Goal: Complete application form

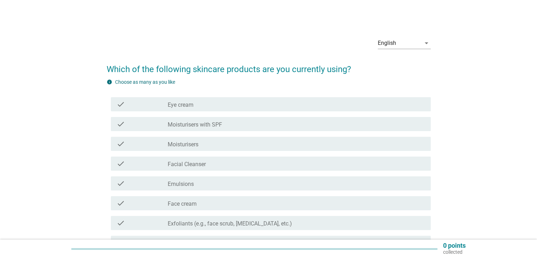
click at [213, 108] on div "check_box_outline_blank Eye cream" at bounding box center [296, 104] width 257 height 8
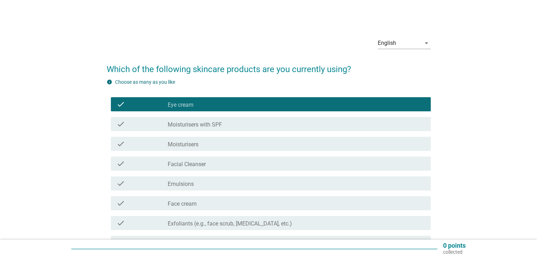
click at [227, 128] on div "check check_box_outline_blank Moisturisers with SPF" at bounding box center [271, 124] width 320 height 14
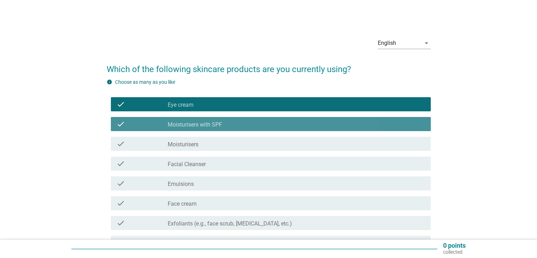
click at [227, 139] on div "check check_box_outline_blank Moisturisers" at bounding box center [271, 144] width 320 height 14
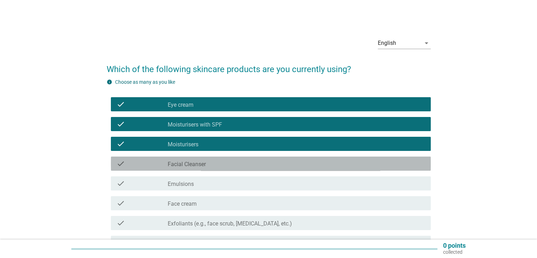
click at [230, 156] on div "check check_box_outline_blank Facial Cleanser" at bounding box center [271, 163] width 320 height 14
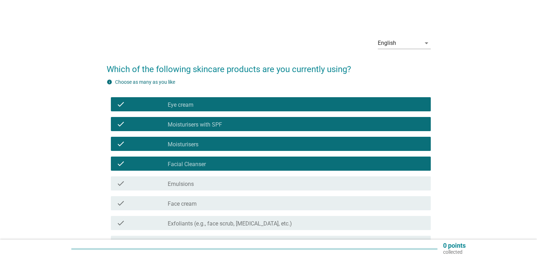
click at [233, 176] on div "check check_box_outline_blank Emulsions" at bounding box center [271, 183] width 320 height 14
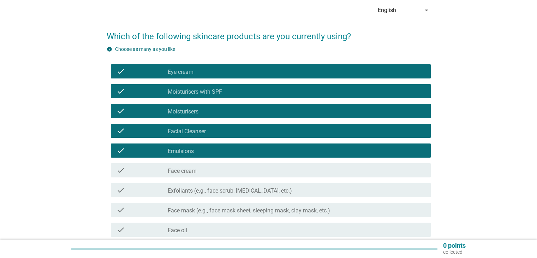
scroll to position [71, 0]
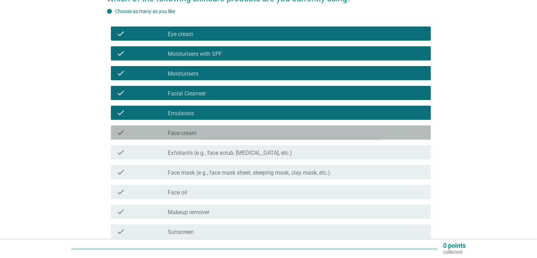
click at [225, 132] on div "check_box_outline_blank Face cream" at bounding box center [296, 132] width 257 height 8
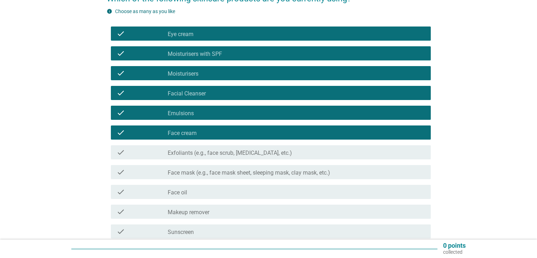
click at [224, 111] on div "check_box_outline_blank Emulsions" at bounding box center [296, 112] width 257 height 8
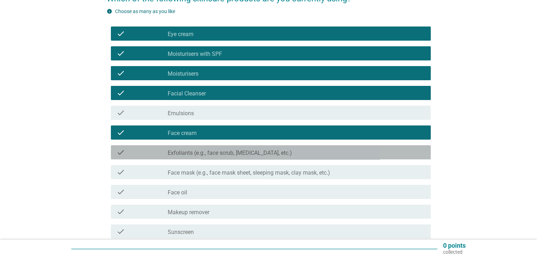
click at [234, 153] on label "Exfoliants (e.g., face scrub, [MEDICAL_DATA], etc.)" at bounding box center [230, 152] width 124 height 7
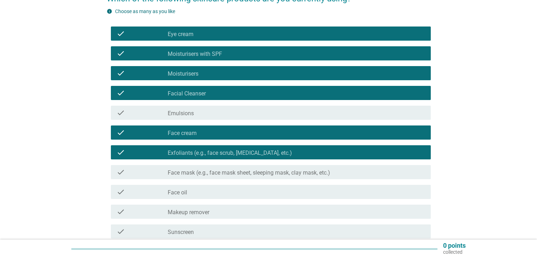
click at [234, 172] on label "Face mask (e.g., face mask sheet, sleeping mask, clay mask, etc.)" at bounding box center [249, 172] width 162 height 7
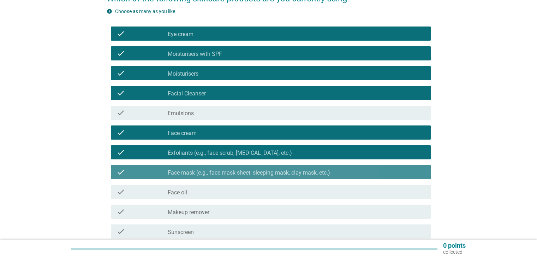
click at [232, 184] on div "check check_box_outline_blank Face oil" at bounding box center [269, 192] width 324 height 20
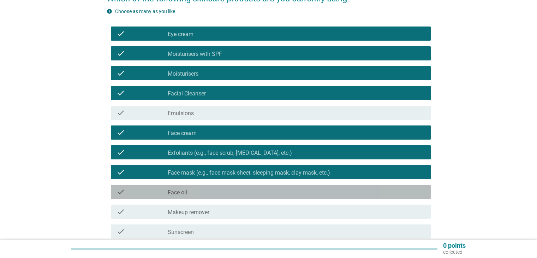
click at [232, 189] on div "check_box_outline_blank Face oil" at bounding box center [296, 191] width 257 height 8
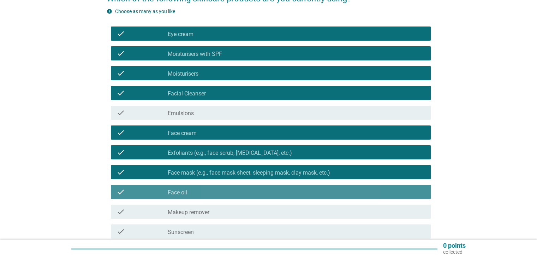
click at [232, 188] on div "check_box_outline_blank Face oil" at bounding box center [296, 191] width 257 height 8
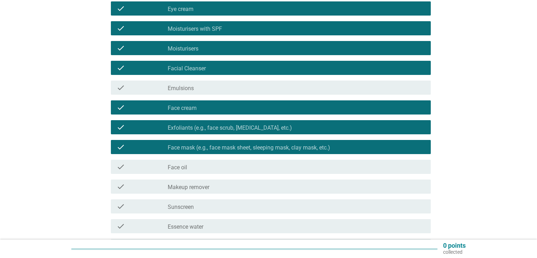
scroll to position [141, 0]
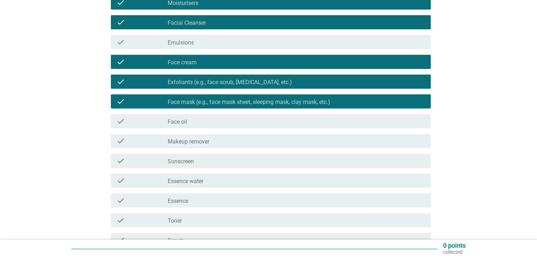
click at [230, 144] on div "check_box_outline_blank Makeup remover" at bounding box center [296, 141] width 257 height 8
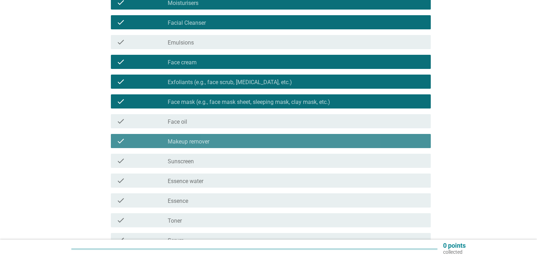
click at [230, 161] on div "check_box_outline_blank Sunscreen" at bounding box center [296, 160] width 257 height 8
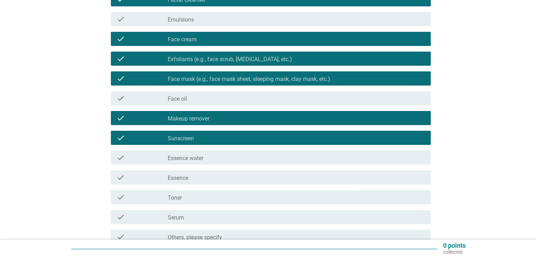
scroll to position [177, 0]
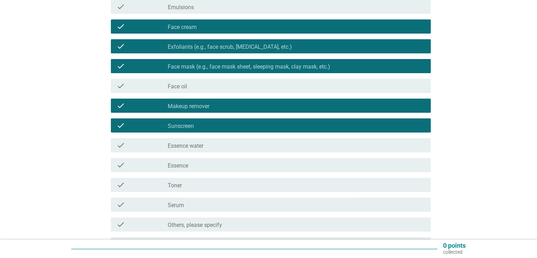
click at [231, 150] on div "check check_box_outline_blank Essence water" at bounding box center [271, 145] width 320 height 14
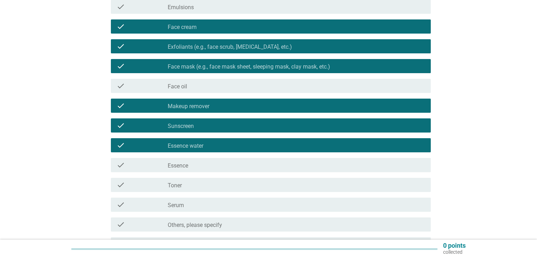
click at [233, 170] on div "check check_box_outline_blank Essence" at bounding box center [271, 165] width 320 height 14
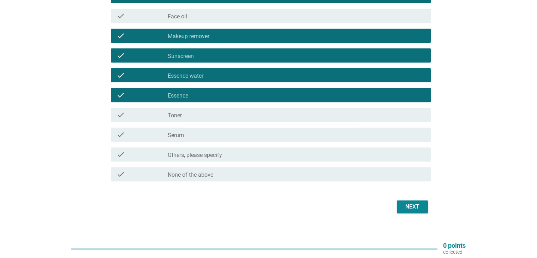
scroll to position [247, 0]
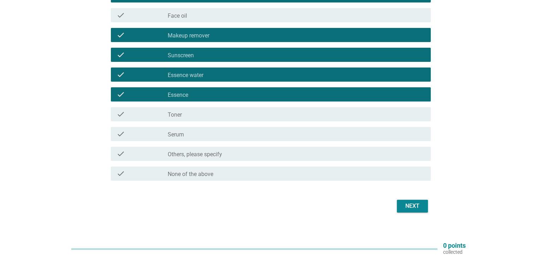
click at [227, 118] on div "check_box_outline_blank Toner" at bounding box center [296, 114] width 257 height 8
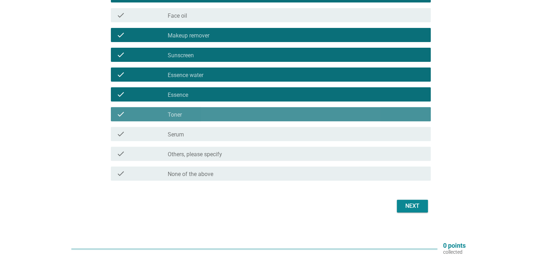
click at [223, 144] on div "check check_box_outline_blank Others, please specify" at bounding box center [269, 154] width 324 height 20
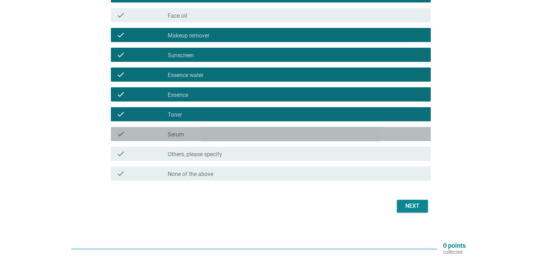
click at [240, 139] on div "check check_box_outline_blank Serum" at bounding box center [271, 134] width 320 height 14
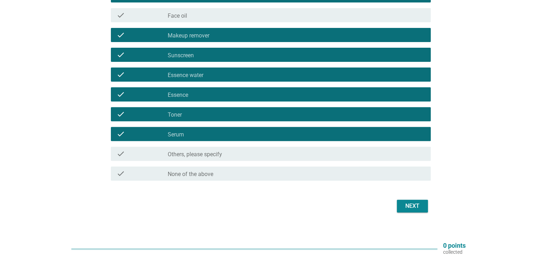
click at [417, 207] on div "Next" at bounding box center [413, 206] width 20 height 8
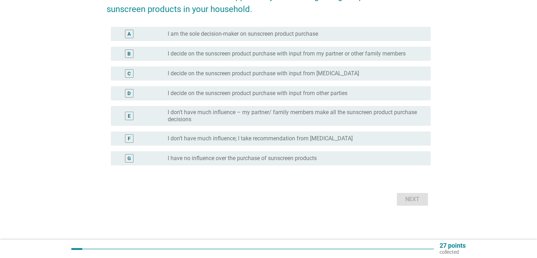
scroll to position [0, 0]
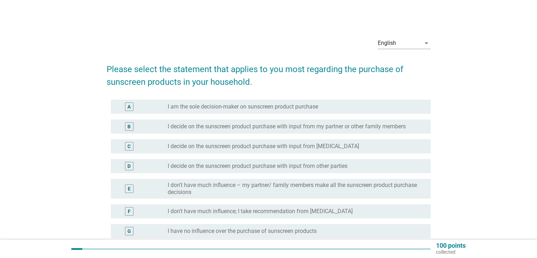
click at [189, 136] on div "B radio_button_unchecked I decide on the sunscreen product purchase with input …" at bounding box center [269, 127] width 324 height 20
click at [195, 163] on label "I decide on the sunscreen product purchase with input from other parties" at bounding box center [258, 165] width 180 height 7
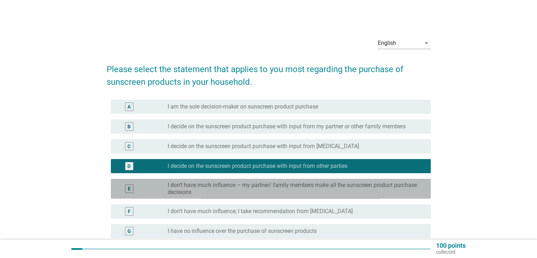
click at [195, 183] on label "I don’t have much influence – my partner/ family members make all the sunscreen…" at bounding box center [293, 188] width 251 height 14
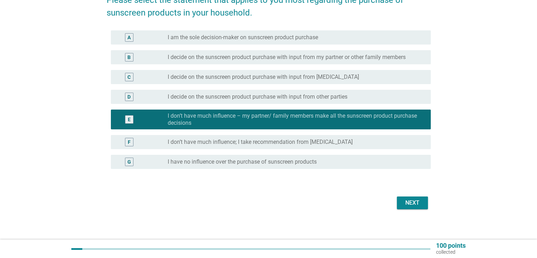
scroll to position [71, 0]
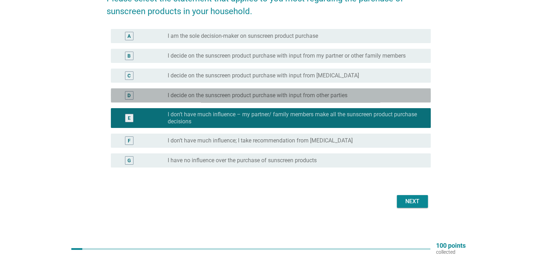
click at [218, 91] on div "radio_button_unchecked I decide on the sunscreen product purchase with input fr…" at bounding box center [296, 95] width 257 height 8
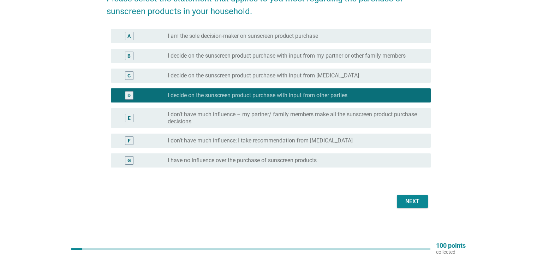
click at [305, 81] on div "C radio_button_unchecked I decide on the sunscreen product purchase with input …" at bounding box center [271, 75] width 320 height 14
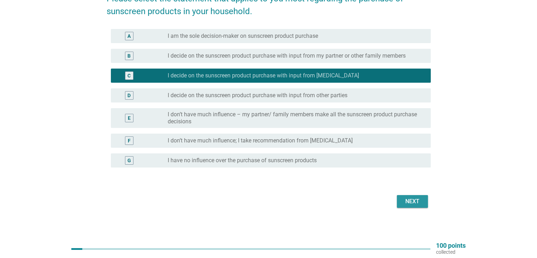
click at [404, 199] on div "Next" at bounding box center [413, 201] width 20 height 8
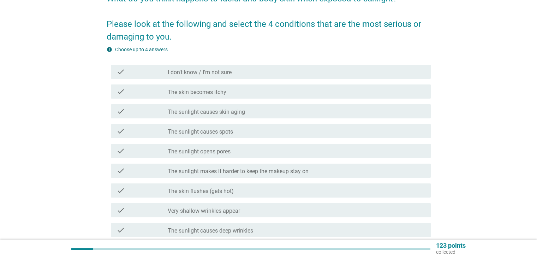
scroll to position [0, 0]
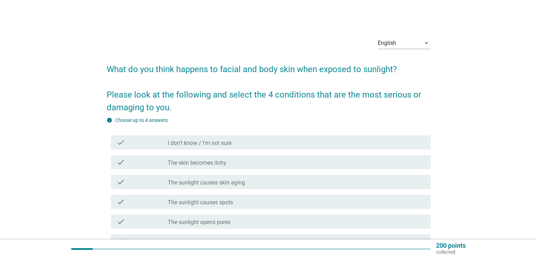
click at [228, 181] on label "The sunlight causes skin aging" at bounding box center [206, 182] width 77 height 7
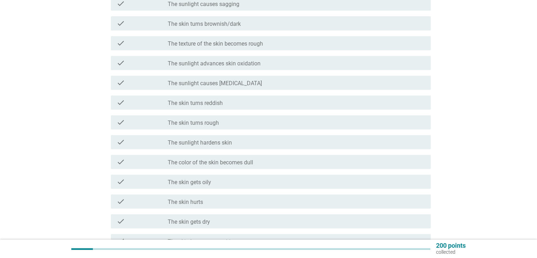
scroll to position [318, 0]
click at [298, 150] on div "check check_box_outline_blank The sunlight hardens skin" at bounding box center [269, 141] width 324 height 20
click at [294, 113] on div "check check_box_outline_blank The skin turns rough" at bounding box center [269, 121] width 324 height 20
click at [284, 132] on div "check check_box_outline_blank The sunlight hardens skin" at bounding box center [269, 141] width 324 height 20
click at [284, 125] on div "check check_box_outline_blank The skin turns rough" at bounding box center [271, 121] width 320 height 14
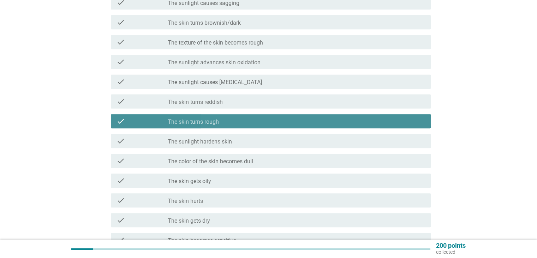
click at [274, 154] on div "check check_box_outline_blank The color of the skin becomes dull" at bounding box center [271, 161] width 320 height 14
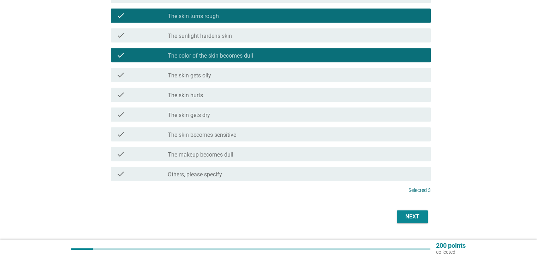
scroll to position [424, 0]
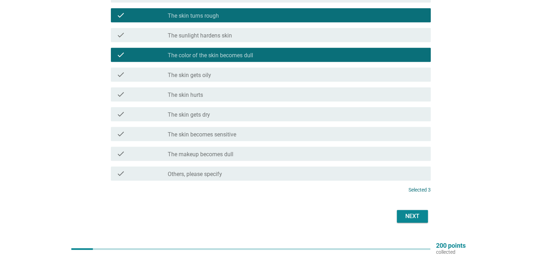
drag, startPoint x: 404, startPoint y: 205, endPoint x: 406, endPoint y: 212, distance: 7.4
click at [406, 212] on div "Next" at bounding box center [413, 216] width 20 height 8
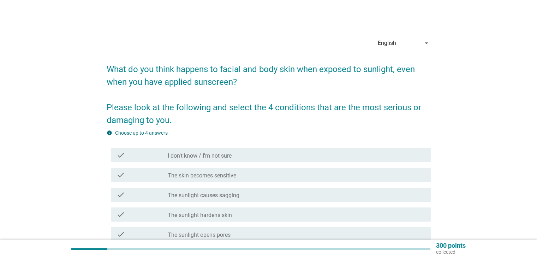
drag, startPoint x: 244, startPoint y: 197, endPoint x: 243, endPoint y: 191, distance: 5.7
click at [244, 197] on div "check_box_outline_blank The sunlight causes sagging" at bounding box center [296, 194] width 257 height 8
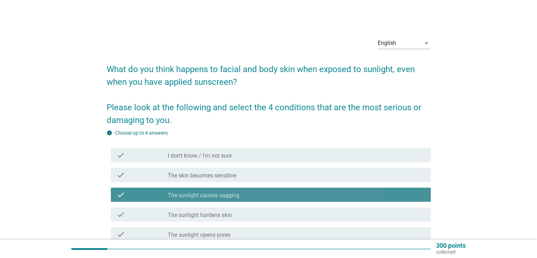
click at [244, 167] on div "check check_box_outline_blank The skin becomes sensitive" at bounding box center [269, 175] width 324 height 20
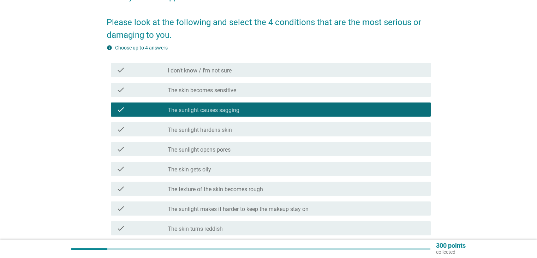
scroll to position [177, 0]
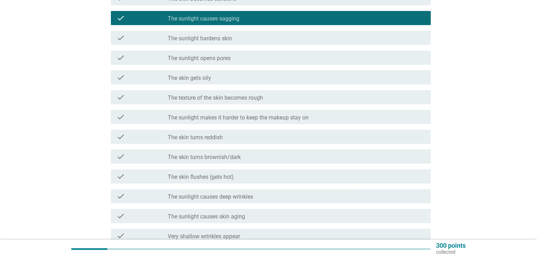
click at [341, 181] on div "check check_box_outline_blank The skin flushes (gets hot)" at bounding box center [271, 176] width 320 height 14
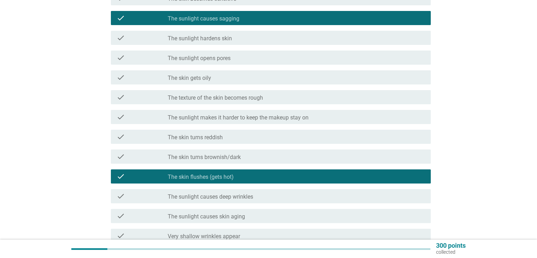
click at [321, 144] on div "check check_box_outline_blank The skin turns reddish" at bounding box center [269, 137] width 324 height 20
click at [337, 156] on div "check_box_outline_blank The skin turns brownish/dark" at bounding box center [296, 156] width 257 height 8
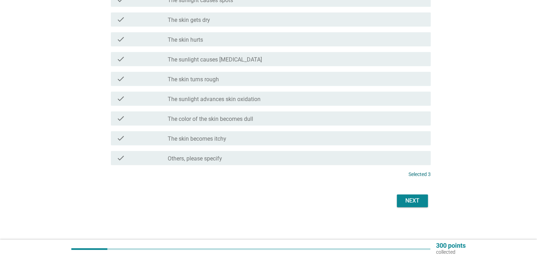
scroll to position [453, 0]
click at [413, 200] on div "Next" at bounding box center [413, 199] width 20 height 8
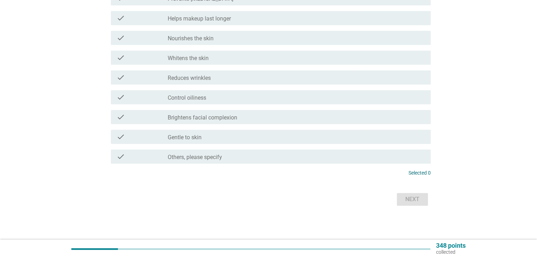
scroll to position [0, 0]
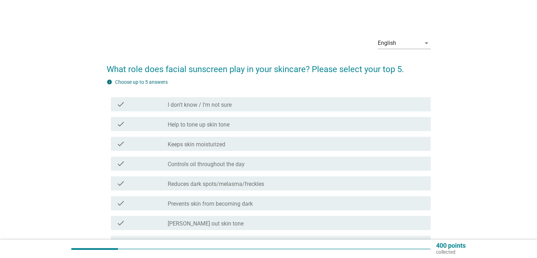
click at [224, 150] on div "check check_box_outline_blank Keeps skin moisturized" at bounding box center [271, 144] width 320 height 14
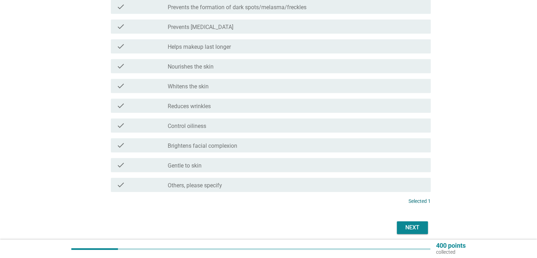
scroll to position [422, 0]
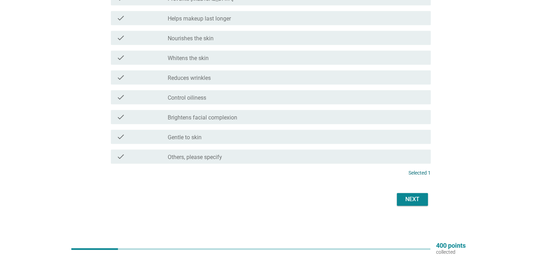
click at [403, 201] on div "Next" at bounding box center [413, 199] width 20 height 8
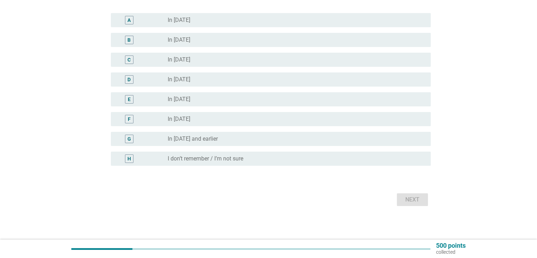
scroll to position [74, 0]
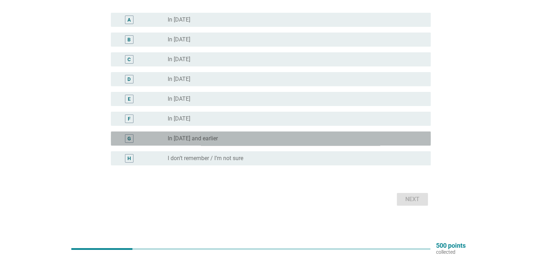
click at [213, 137] on label "In [DATE] and earlier" at bounding box center [193, 138] width 50 height 7
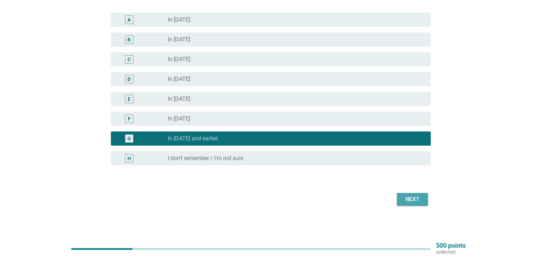
click at [417, 201] on div "Next" at bounding box center [413, 199] width 20 height 8
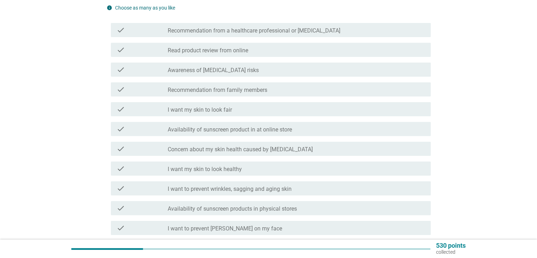
scroll to position [0, 0]
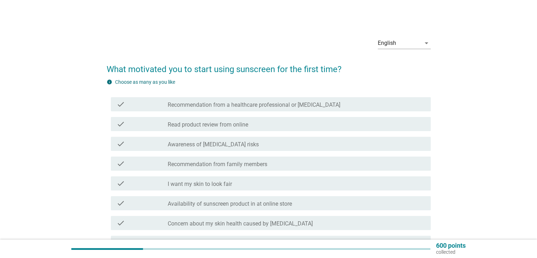
click at [272, 128] on div "check_box_outline_blank Read product review from online" at bounding box center [296, 124] width 257 height 8
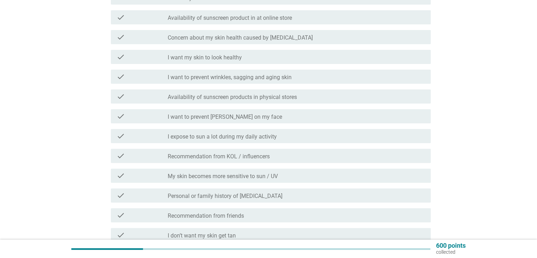
scroll to position [212, 0]
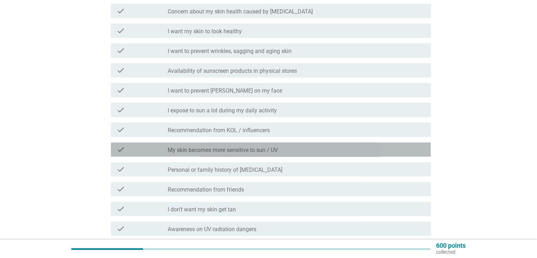
click at [292, 149] on div "check_box_outline_blank My skin becomes more sensitive to sun / UV" at bounding box center [296, 149] width 257 height 8
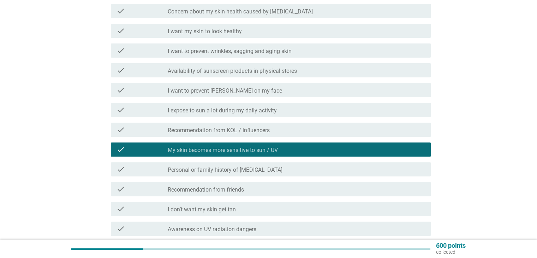
click at [304, 187] on div "check_box_outline_blank Recommendation from friends" at bounding box center [296, 189] width 257 height 8
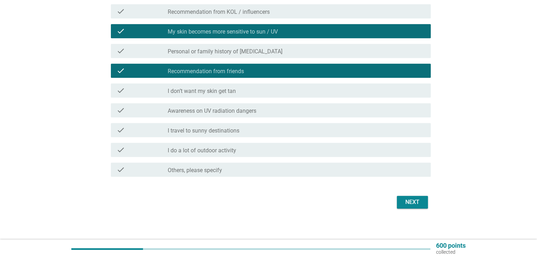
scroll to position [333, 0]
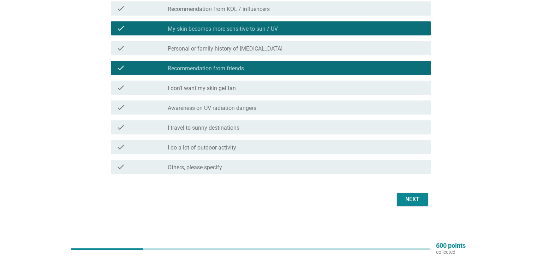
click at [407, 192] on div "Next" at bounding box center [269, 199] width 324 height 17
click at [408, 199] on div "Next" at bounding box center [413, 199] width 20 height 8
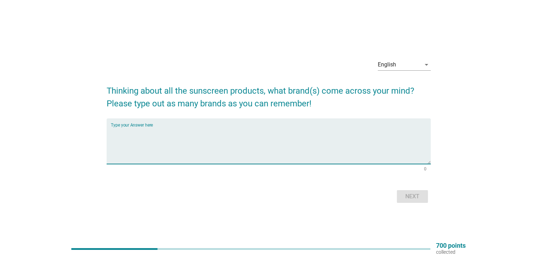
click at [306, 128] on textarea "Type your Answer here" at bounding box center [271, 145] width 320 height 37
type textarea "nivea"
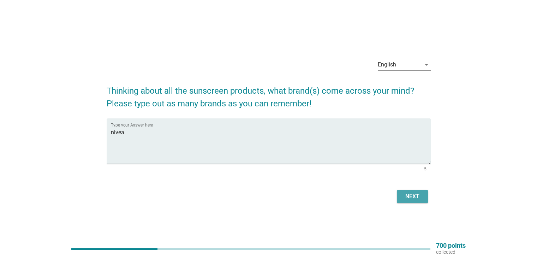
click at [398, 193] on button "Next" at bounding box center [412, 196] width 31 height 13
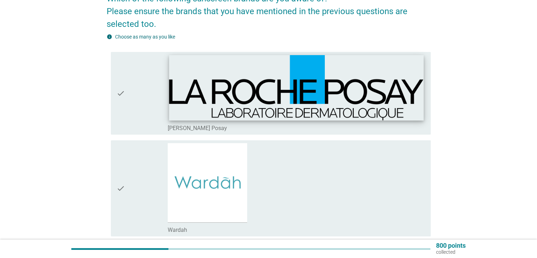
click at [200, 99] on img at bounding box center [296, 88] width 255 height 66
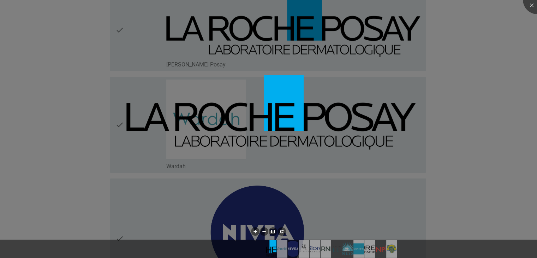
scroll to position [141, 0]
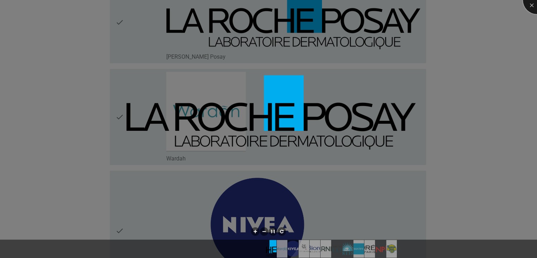
click at [531, 7] on div at bounding box center [537, 0] width 28 height 28
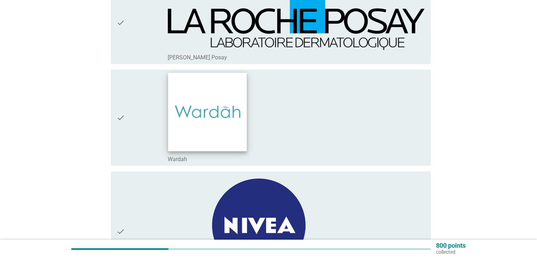
click at [219, 108] on img at bounding box center [207, 112] width 79 height 79
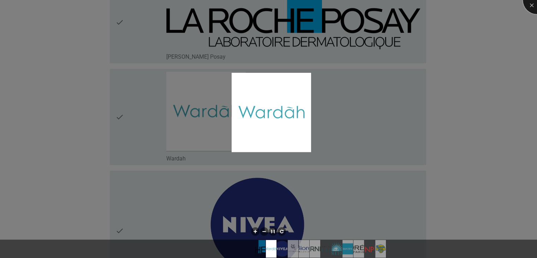
click at [527, 6] on div at bounding box center [537, 0] width 28 height 28
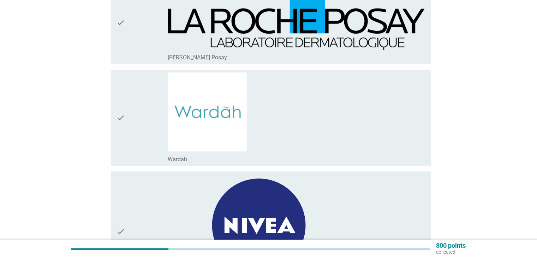
click at [123, 25] on icon "check" at bounding box center [121, 22] width 8 height 77
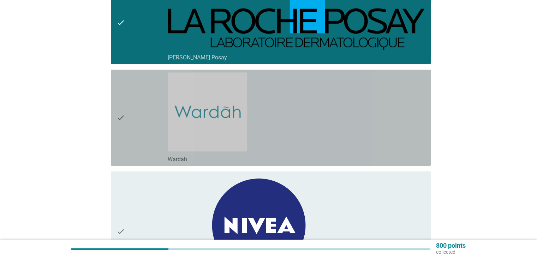
click at [122, 108] on icon "check" at bounding box center [121, 117] width 8 height 90
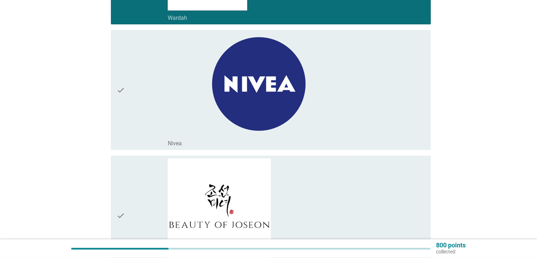
click at [121, 88] on icon "check" at bounding box center [121, 90] width 8 height 114
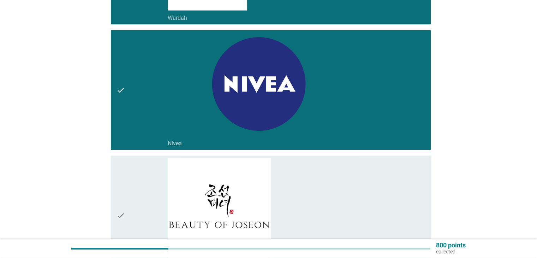
scroll to position [353, 0]
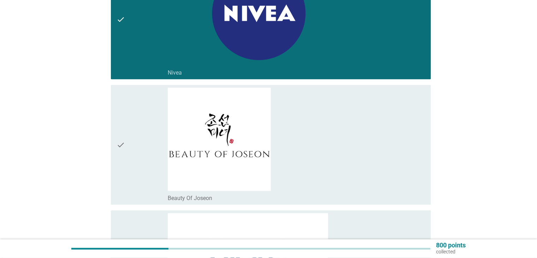
click at [133, 136] on div "check" at bounding box center [143, 145] width 52 height 114
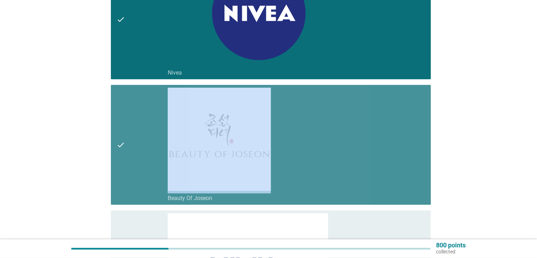
click at [133, 136] on div "check" at bounding box center [143, 145] width 52 height 114
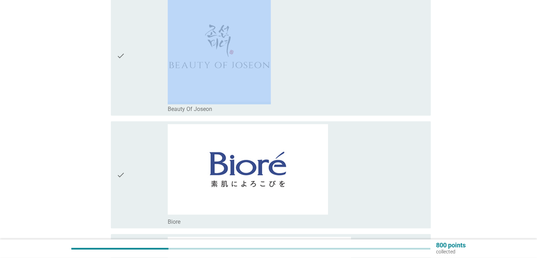
scroll to position [565, 0]
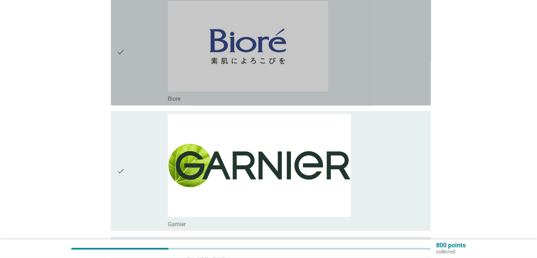
click at [124, 49] on icon "check" at bounding box center [121, 51] width 8 height 101
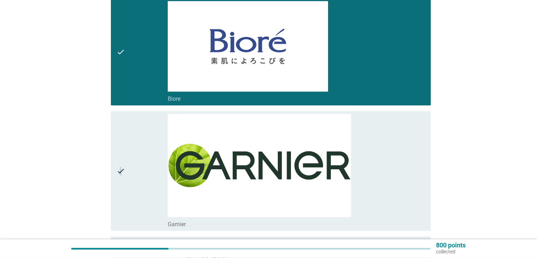
click at [120, 160] on icon "check" at bounding box center [121, 171] width 8 height 114
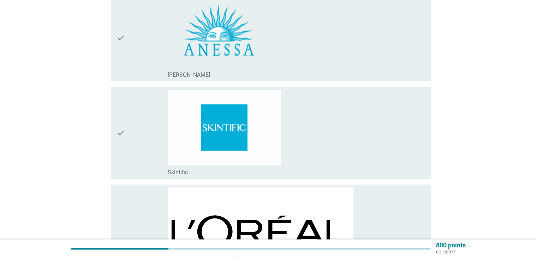
scroll to position [883, 0]
click at [125, 128] on div "check" at bounding box center [143, 132] width 52 height 86
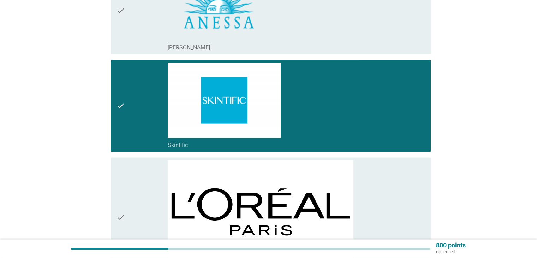
scroll to position [989, 0]
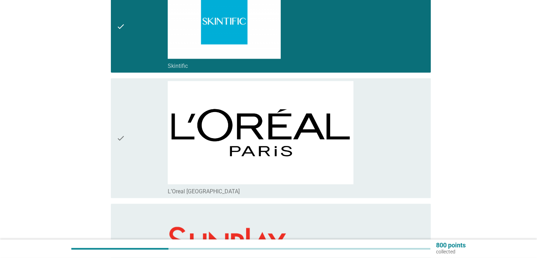
click at [120, 141] on icon "check" at bounding box center [121, 138] width 8 height 114
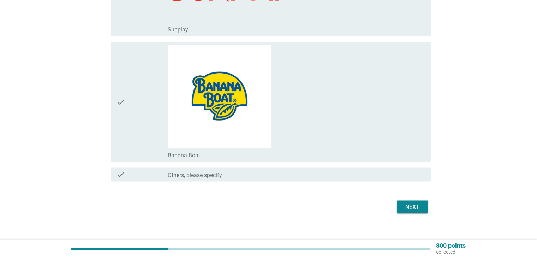
scroll to position [1247, 0]
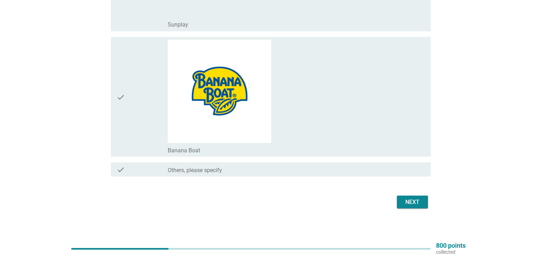
click at [122, 101] on icon "check" at bounding box center [121, 97] width 8 height 114
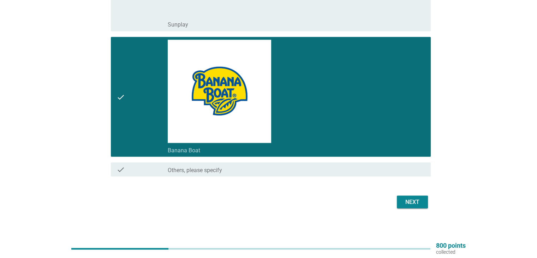
click at [410, 199] on div "Next" at bounding box center [413, 201] width 20 height 8
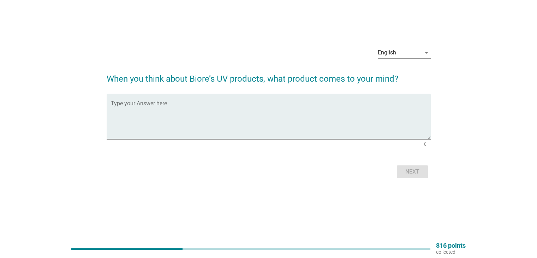
scroll to position [0, 0]
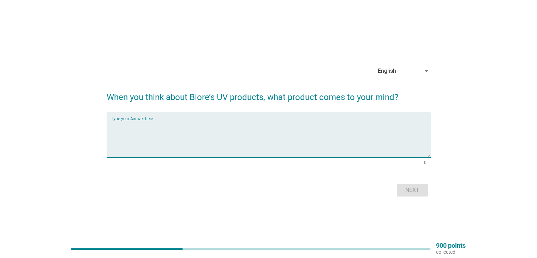
click at [249, 127] on textarea "Type your Answer here" at bounding box center [271, 138] width 320 height 37
type textarea "fash wash"
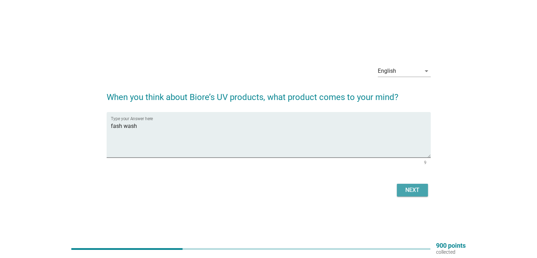
click at [417, 188] on div "Next" at bounding box center [413, 190] width 20 height 8
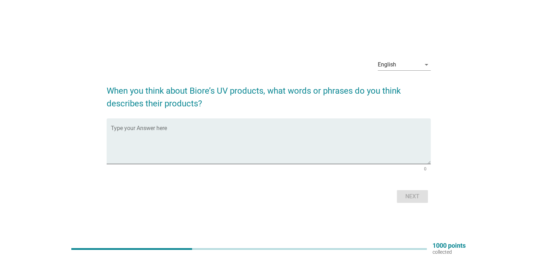
drag, startPoint x: 417, startPoint y: 188, endPoint x: 249, endPoint y: 187, distance: 168.1
click at [255, 193] on div "Next" at bounding box center [269, 196] width 324 height 17
click at [283, 122] on div "Type your Answer here" at bounding box center [271, 141] width 320 height 46
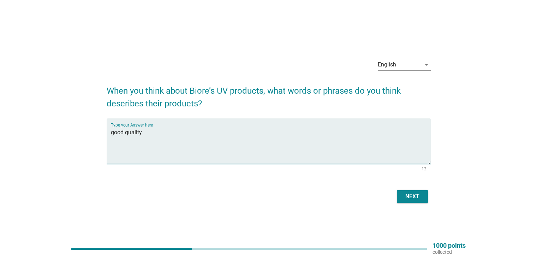
type textarea "good quality"
click at [409, 205] on div "English arrow_drop_down When you think about Biore’s UV products, what words or…" at bounding box center [268, 129] width 335 height 163
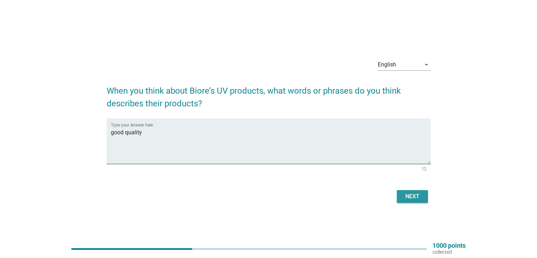
click at [411, 198] on div "Next" at bounding box center [413, 196] width 20 height 8
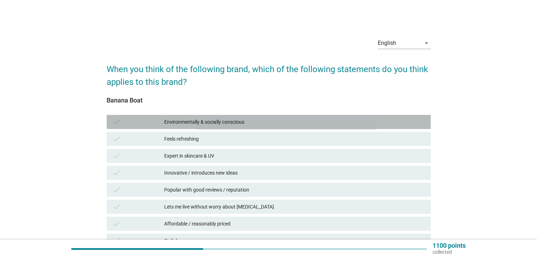
click at [259, 128] on div "check Environmentally & socially conscious" at bounding box center [269, 122] width 324 height 14
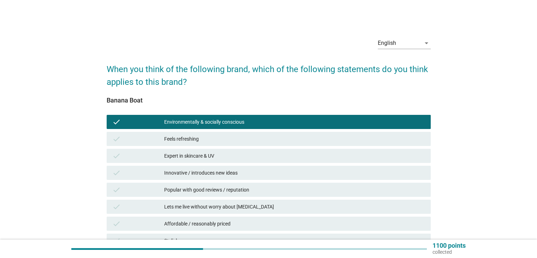
click at [254, 153] on div "Expert in skincare & UV" at bounding box center [294, 155] width 261 height 8
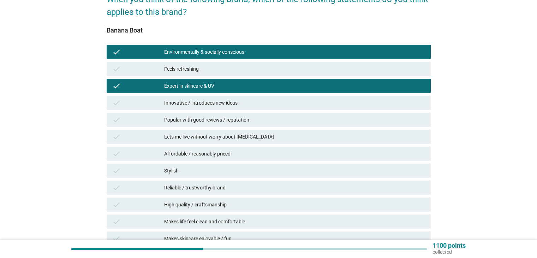
click at [254, 173] on div "check Environmentally & socially conscious check Feels refreshing check Expert …" at bounding box center [268, 238] width 327 height 390
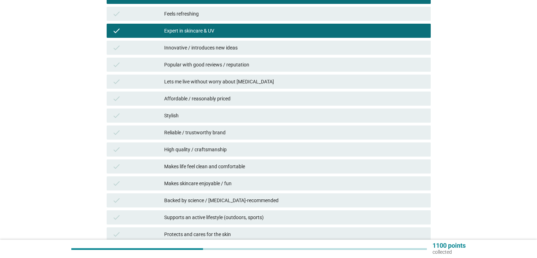
scroll to position [212, 0]
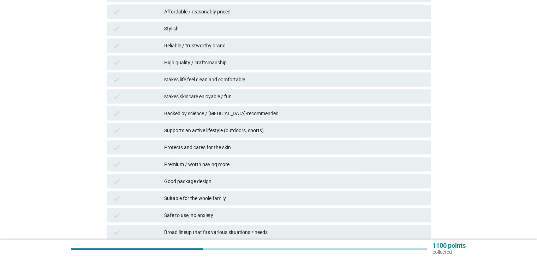
click at [277, 16] on div "check Affordable / reasonably priced" at bounding box center [269, 12] width 324 height 14
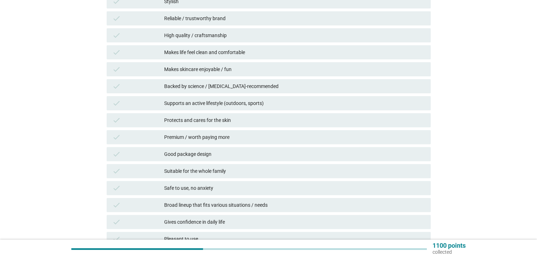
scroll to position [322, 0]
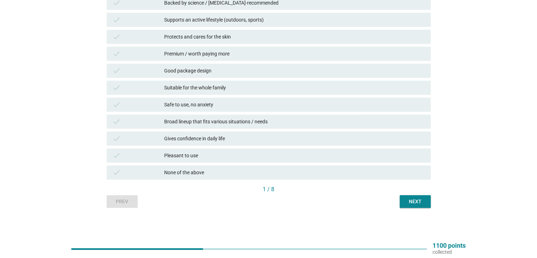
click at [406, 204] on div "Next" at bounding box center [415, 201] width 20 height 7
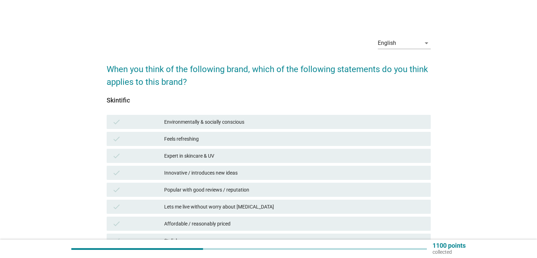
drag, startPoint x: 279, startPoint y: 176, endPoint x: 267, endPoint y: 167, distance: 14.4
click at [278, 176] on div "Innovative / introduces new ideas" at bounding box center [294, 172] width 261 height 8
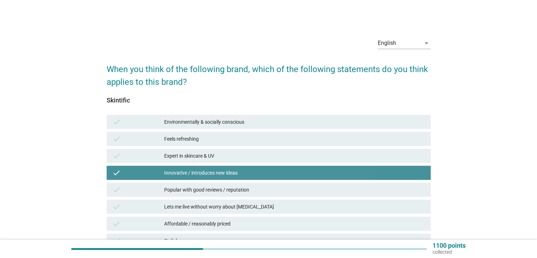
click at [254, 150] on div "check Expert in skincare & UV" at bounding box center [269, 156] width 324 height 14
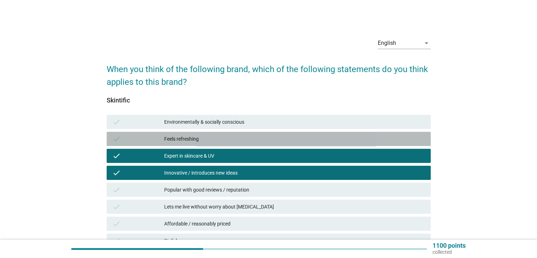
click at [254, 135] on div "Feels refreshing" at bounding box center [294, 139] width 261 height 8
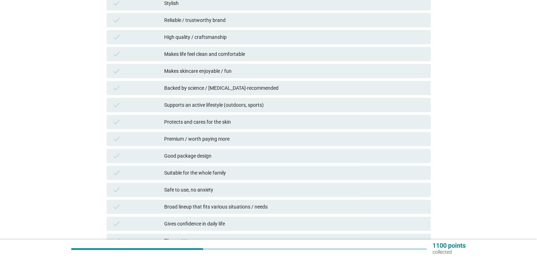
scroll to position [322, 0]
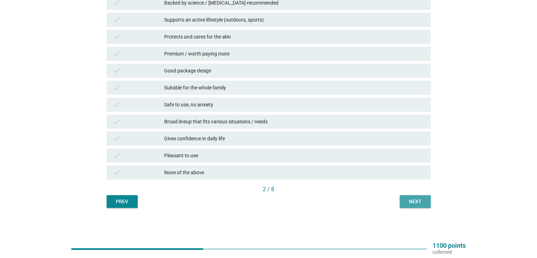
click at [419, 202] on div "Next" at bounding box center [415, 201] width 20 height 7
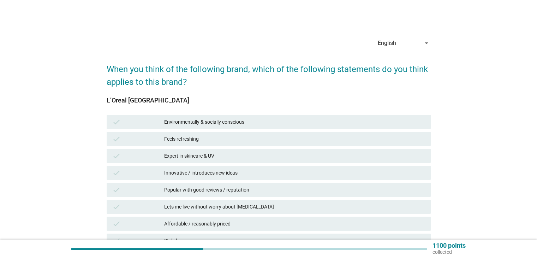
click at [231, 183] on div "check Popular with good reviews / reputation" at bounding box center [269, 190] width 324 height 14
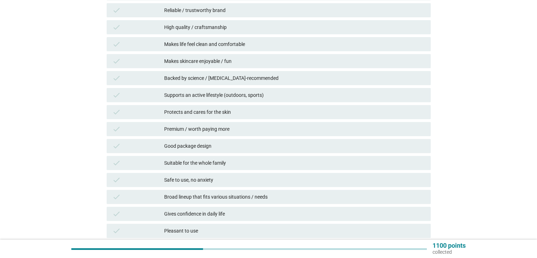
click at [228, 192] on div "check Broad lineup that fits various situations / needs" at bounding box center [269, 197] width 324 height 14
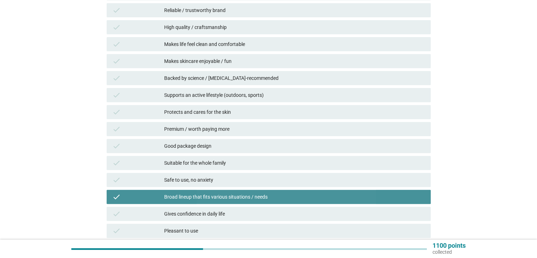
click at [233, 137] on div "check Good package design" at bounding box center [268, 145] width 327 height 17
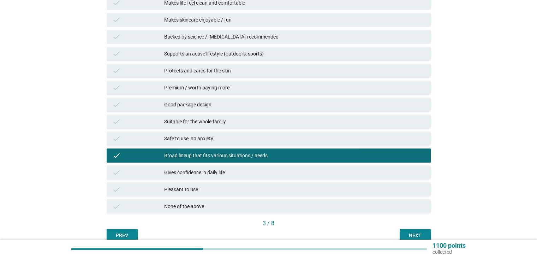
scroll to position [322, 0]
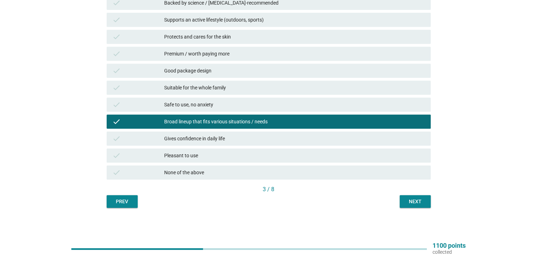
click at [328, 69] on div "Good package design" at bounding box center [294, 70] width 261 height 8
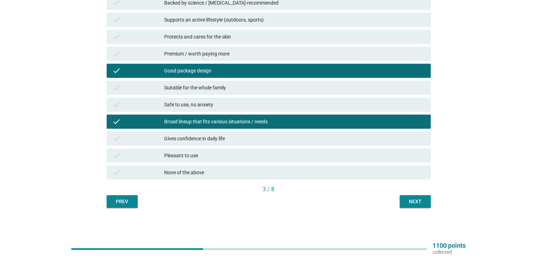
click at [415, 203] on div "Next" at bounding box center [415, 201] width 20 height 7
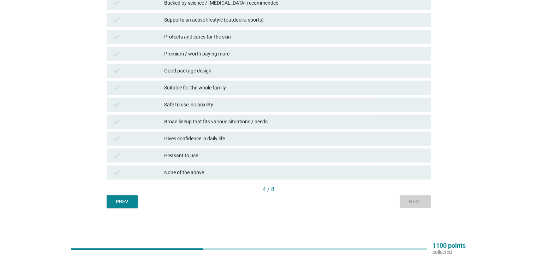
scroll to position [0, 0]
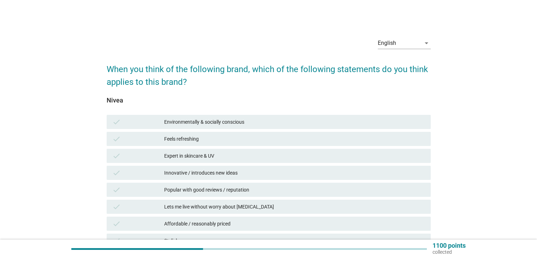
click at [232, 160] on div "check Expert in skincare & UV" at bounding box center [269, 156] width 324 height 14
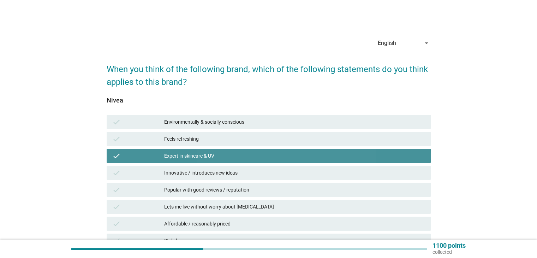
click at [229, 193] on div "Popular with good reviews / reputation" at bounding box center [294, 189] width 261 height 8
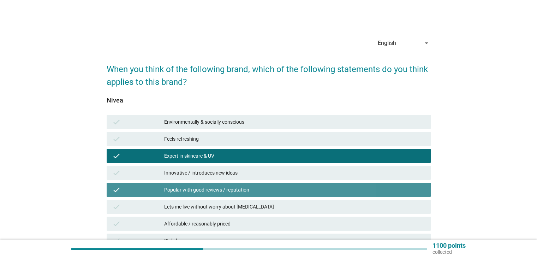
click at [234, 211] on div "check Lets me live without worry about [MEDICAL_DATA]" at bounding box center [269, 206] width 324 height 14
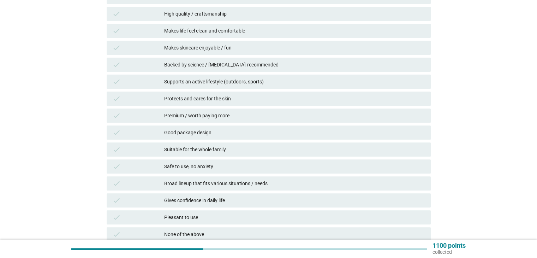
scroll to position [322, 0]
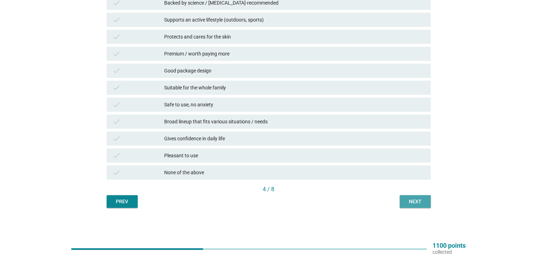
click at [405, 199] on div "Next" at bounding box center [415, 201] width 20 height 7
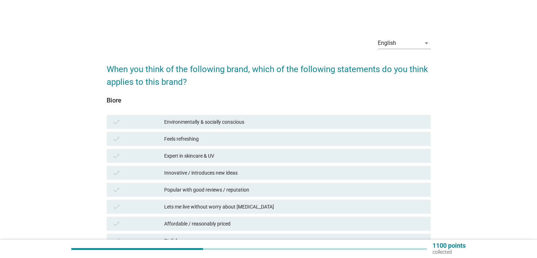
click at [260, 205] on div "Lets me live without worry about [MEDICAL_DATA]" at bounding box center [294, 206] width 261 height 8
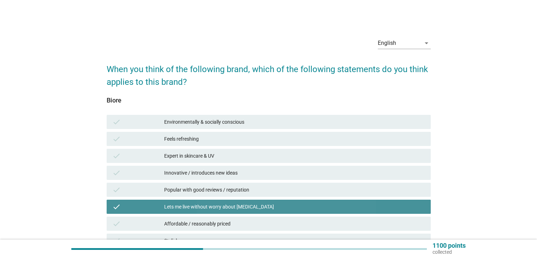
click at [250, 171] on div "Innovative / introduces new ideas" at bounding box center [294, 172] width 261 height 8
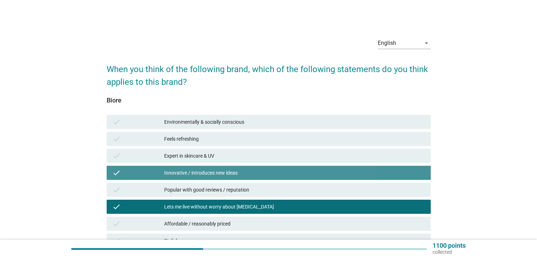
click at [250, 153] on div "Expert in skincare & UV" at bounding box center [294, 155] width 261 height 8
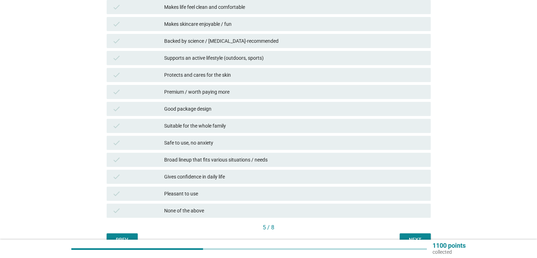
scroll to position [322, 0]
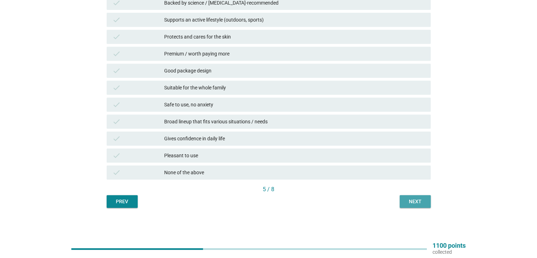
click at [422, 199] on div "Next" at bounding box center [415, 201] width 20 height 7
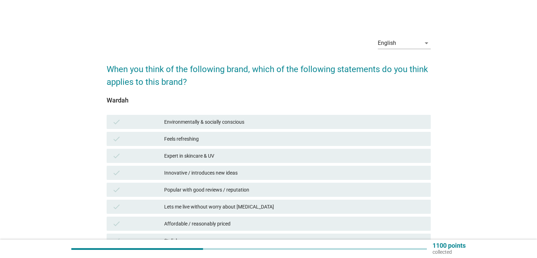
click at [245, 208] on div "Lets me live without worry about [MEDICAL_DATA]" at bounding box center [294, 206] width 261 height 8
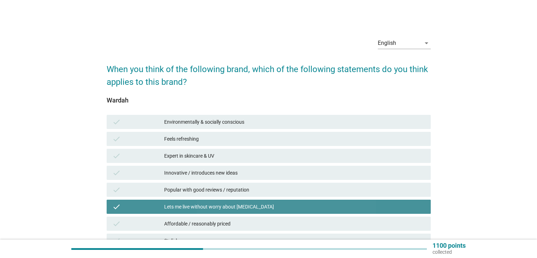
click at [231, 169] on div "Innovative / introduces new ideas" at bounding box center [294, 172] width 261 height 8
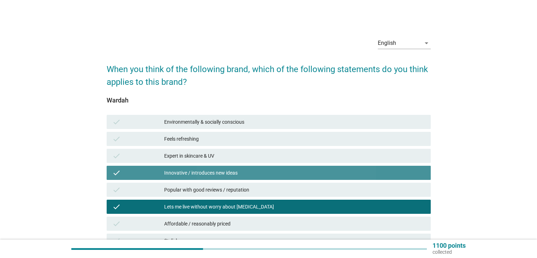
click at [229, 150] on div "check Expert in skincare & UV" at bounding box center [269, 156] width 324 height 14
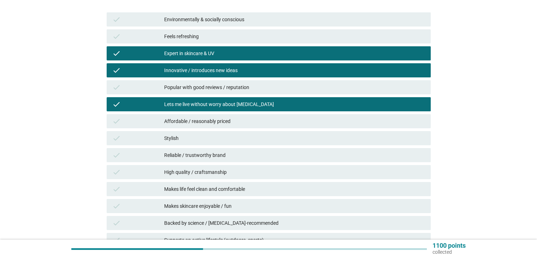
scroll to position [106, 0]
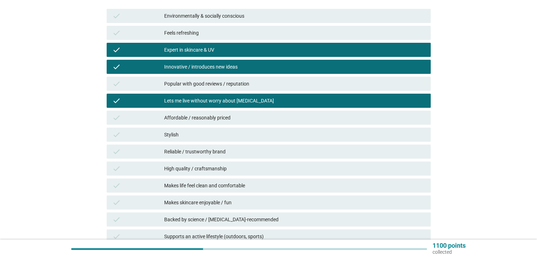
click at [252, 50] on div "Expert in skincare & UV" at bounding box center [294, 50] width 261 height 8
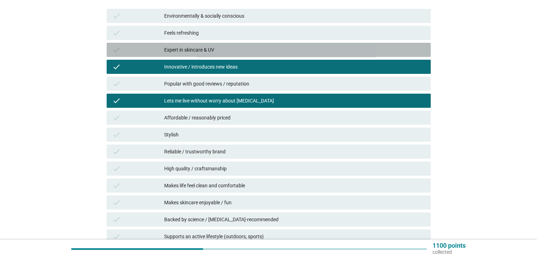
click at [243, 171] on div "High quality / craftsmanship" at bounding box center [294, 168] width 261 height 8
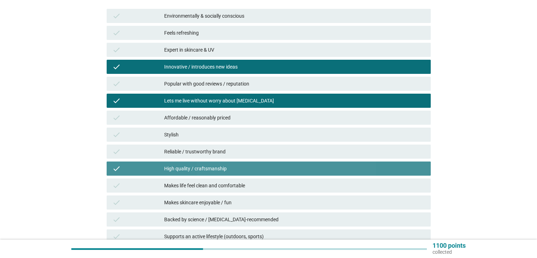
click at [291, 167] on div "High quality / craftsmanship" at bounding box center [294, 168] width 261 height 8
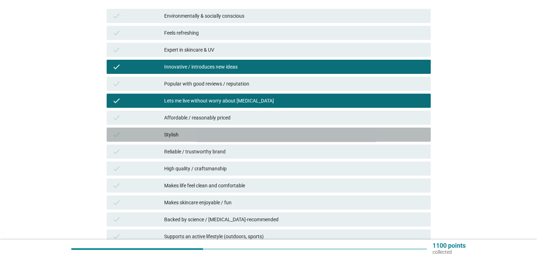
click at [268, 138] on div "Stylish" at bounding box center [294, 134] width 261 height 8
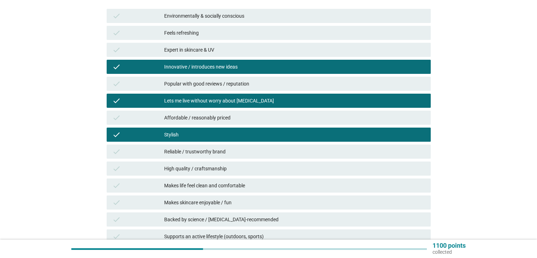
drag, startPoint x: 286, startPoint y: 140, endPoint x: 284, endPoint y: 129, distance: 11.2
click at [286, 139] on div "check Stylish" at bounding box center [269, 134] width 324 height 14
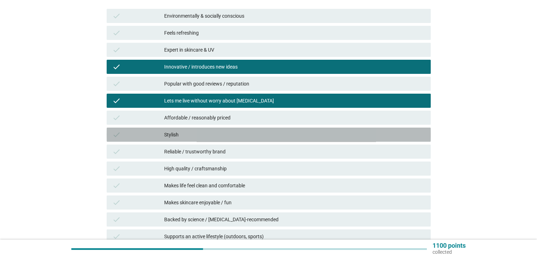
click at [283, 118] on div "Affordable / reasonably priced" at bounding box center [294, 117] width 261 height 8
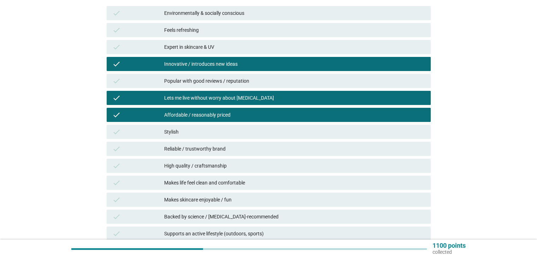
scroll to position [322, 0]
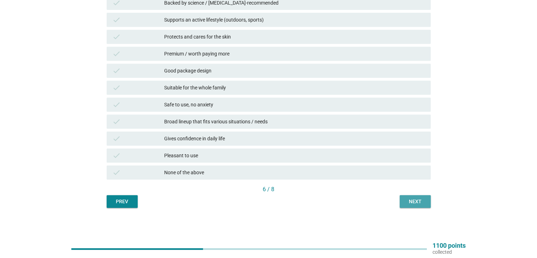
click at [418, 201] on div "Next" at bounding box center [415, 201] width 20 height 7
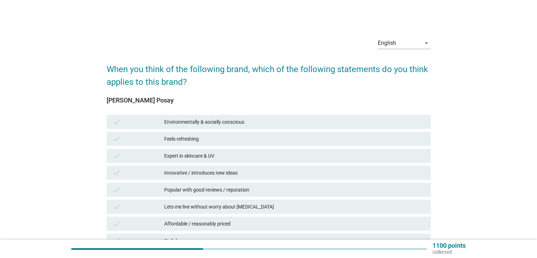
scroll to position [141, 0]
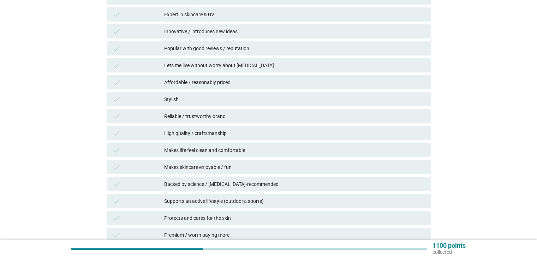
click at [271, 156] on div "check Makes life feel clean and comfortable" at bounding box center [269, 150] width 324 height 14
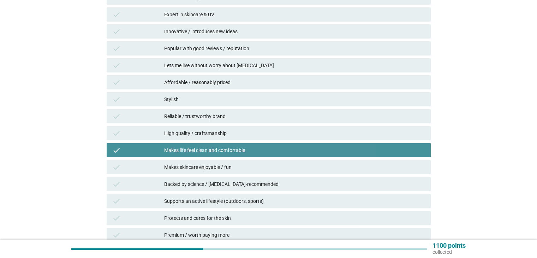
click at [235, 111] on div "check Reliable / trustworthy brand" at bounding box center [269, 116] width 324 height 14
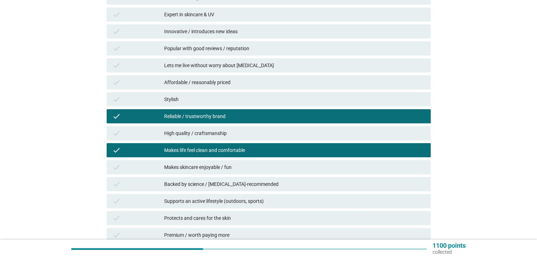
click at [236, 91] on div "check Stylish" at bounding box center [268, 99] width 327 height 17
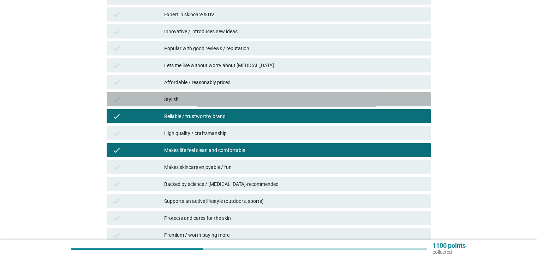
click at [247, 96] on div "Stylish" at bounding box center [294, 99] width 261 height 8
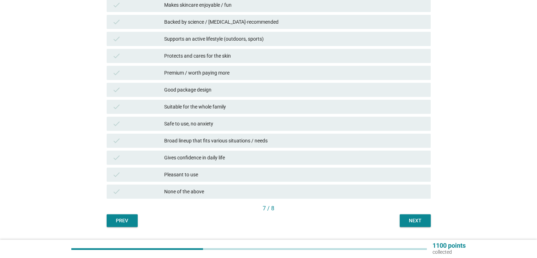
scroll to position [322, 0]
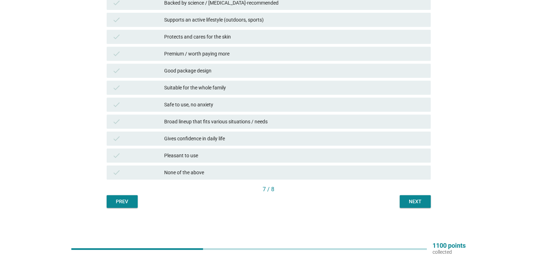
click at [409, 202] on div "Next" at bounding box center [415, 201] width 20 height 7
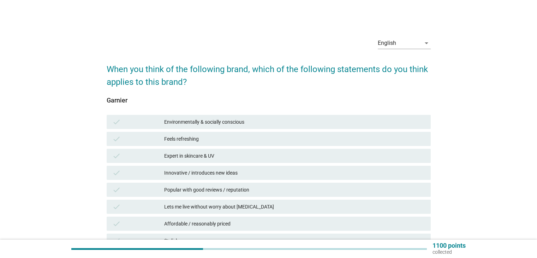
click at [201, 217] on div "check Affordable / reasonably priced" at bounding box center [269, 223] width 324 height 14
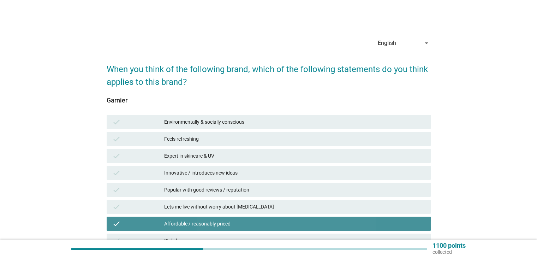
click at [193, 167] on div "check Innovative / introduces new ideas" at bounding box center [269, 173] width 324 height 14
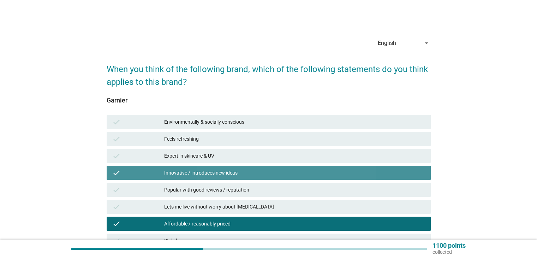
click at [191, 137] on div "Feels refreshing" at bounding box center [294, 139] width 261 height 8
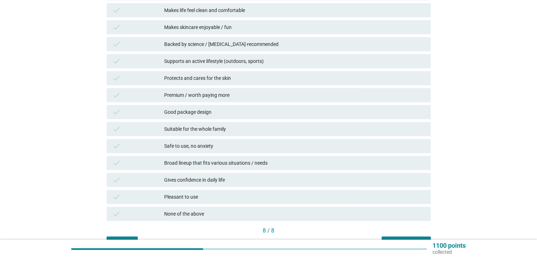
scroll to position [322, 0]
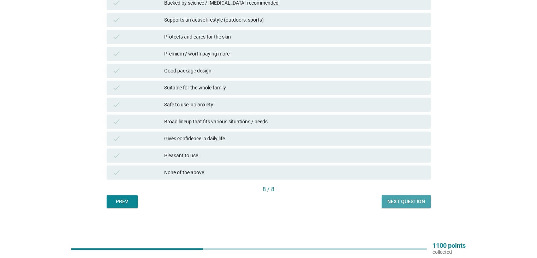
click at [416, 200] on div "Next question" at bounding box center [406, 201] width 38 height 7
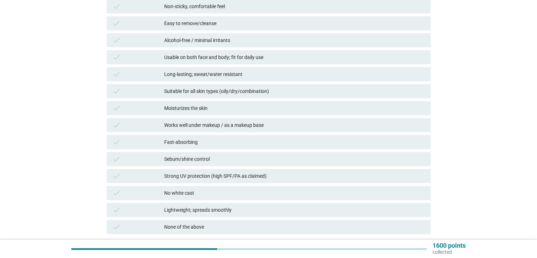
scroll to position [212, 0]
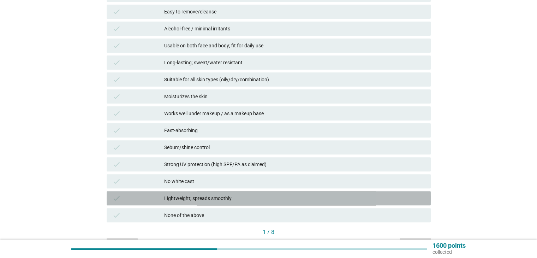
click at [208, 194] on div "Lightweight; spreads smoothly" at bounding box center [294, 198] width 261 height 8
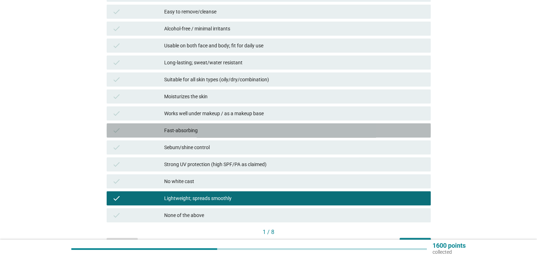
drag, startPoint x: 209, startPoint y: 135, endPoint x: 210, endPoint y: 126, distance: 8.6
click at [209, 133] on div "check Fast-absorbing" at bounding box center [269, 130] width 324 height 14
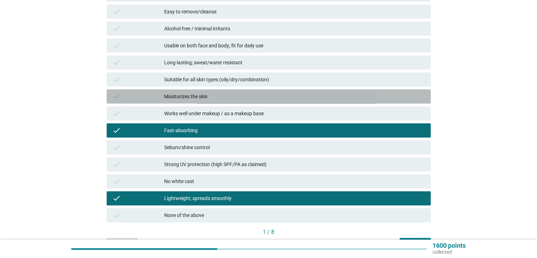
click at [212, 103] on div "check Moisturizes the skin" at bounding box center [269, 96] width 324 height 14
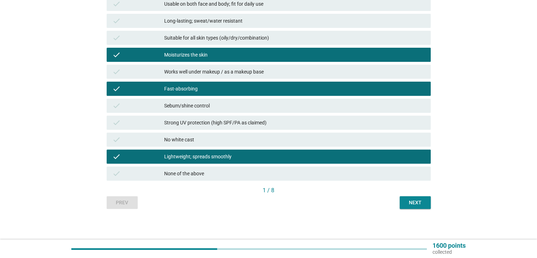
scroll to position [255, 0]
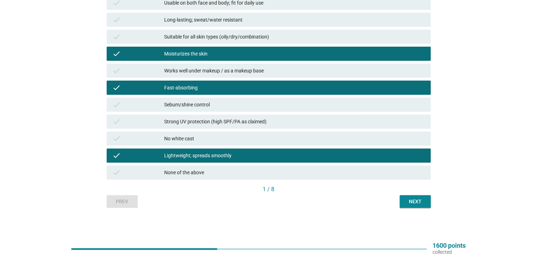
click at [413, 202] on div "Next" at bounding box center [415, 201] width 20 height 7
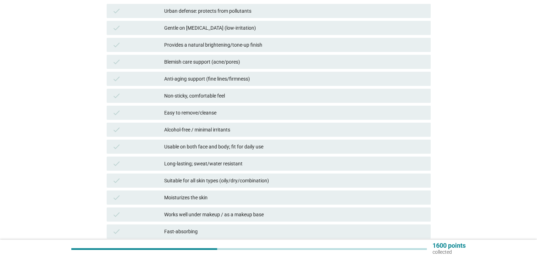
scroll to position [212, 0]
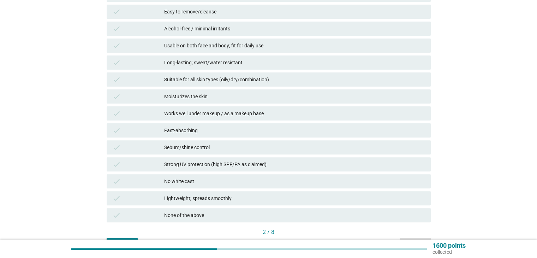
drag, startPoint x: 220, startPoint y: 153, endPoint x: 216, endPoint y: 117, distance: 35.9
click at [220, 152] on div "check Sebum/shine control" at bounding box center [269, 147] width 324 height 14
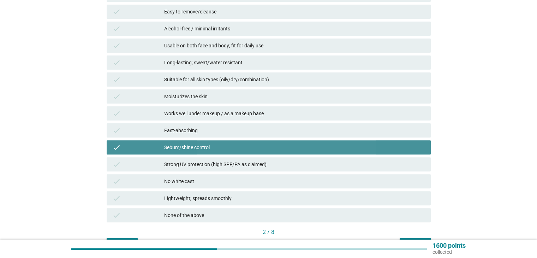
click at [216, 111] on div "Works well under makeup / as a makeup base" at bounding box center [294, 113] width 261 height 8
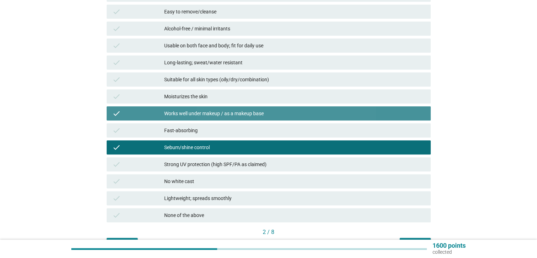
drag, startPoint x: 220, startPoint y: 72, endPoint x: 222, endPoint y: 60, distance: 12.1
click at [220, 72] on div "check Suitable for all skin types (oily/dry/combination)" at bounding box center [269, 79] width 324 height 14
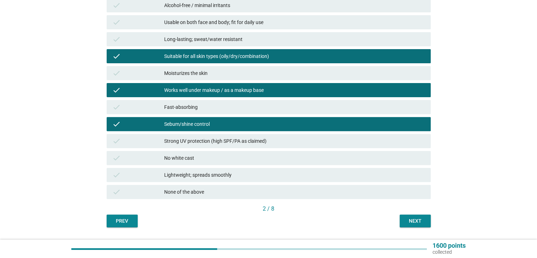
scroll to position [255, 0]
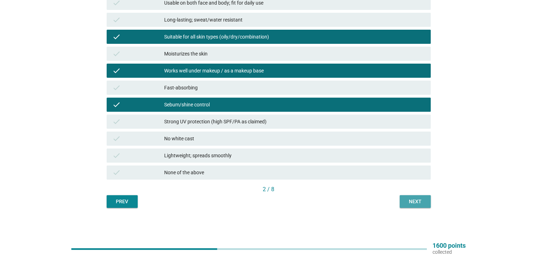
click at [412, 201] on div "Next" at bounding box center [415, 201] width 20 height 7
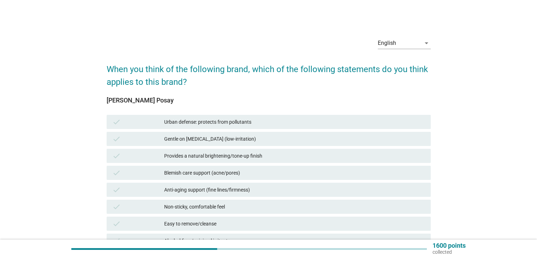
click at [275, 181] on div "check Anti-aging support (fine lines/firmness)" at bounding box center [268, 189] width 327 height 17
drag, startPoint x: 266, startPoint y: 144, endPoint x: 265, endPoint y: 129, distance: 14.9
click at [266, 142] on div "check Gentle on [MEDICAL_DATA] (low-irritation)" at bounding box center [269, 139] width 324 height 14
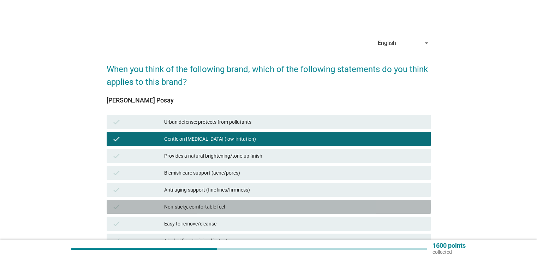
click at [240, 213] on div "check Non-sticky, comfortable feel" at bounding box center [269, 206] width 324 height 14
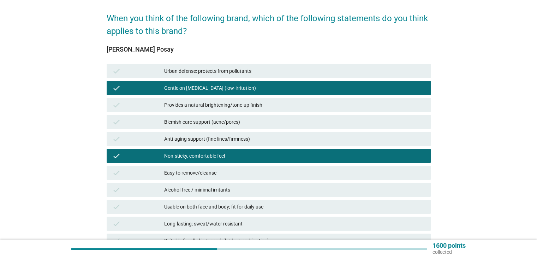
scroll to position [212, 0]
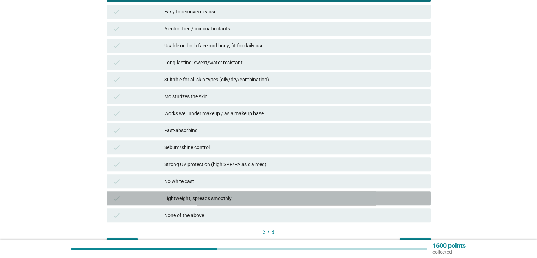
click at [214, 201] on div "Lightweight; spreads smoothly" at bounding box center [294, 198] width 261 height 8
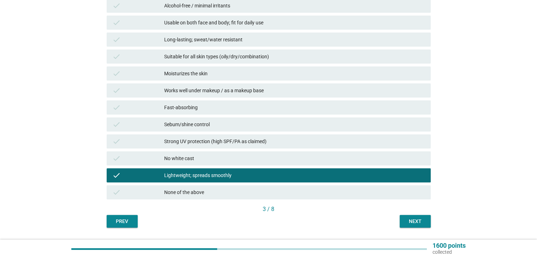
scroll to position [255, 0]
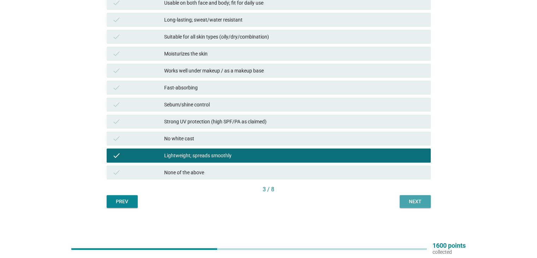
click at [415, 195] on button "Next" at bounding box center [415, 201] width 31 height 13
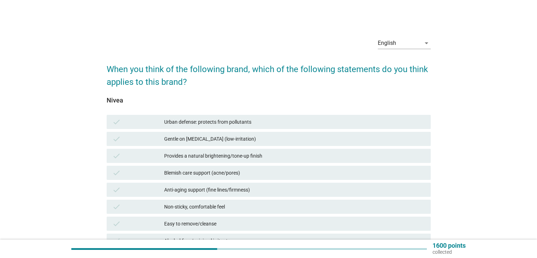
click at [215, 207] on div "Non-sticky, comfortable feel" at bounding box center [294, 206] width 261 height 8
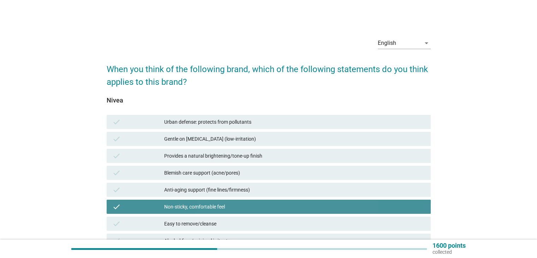
drag, startPoint x: 223, startPoint y: 161, endPoint x: 228, endPoint y: 138, distance: 23.3
click at [223, 161] on div "check Provides a natural brightening/tone-up finish" at bounding box center [269, 156] width 324 height 14
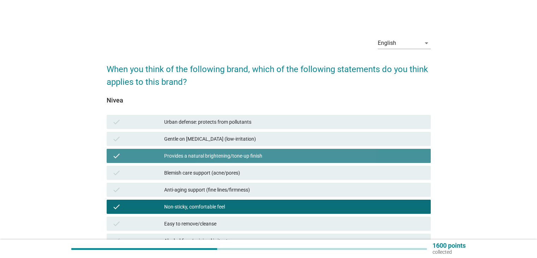
click at [233, 123] on div "Urban defense: protects from pollutants" at bounding box center [294, 122] width 261 height 8
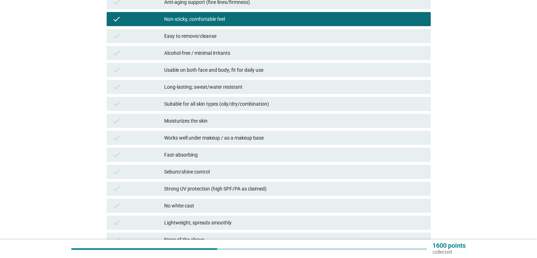
scroll to position [255, 0]
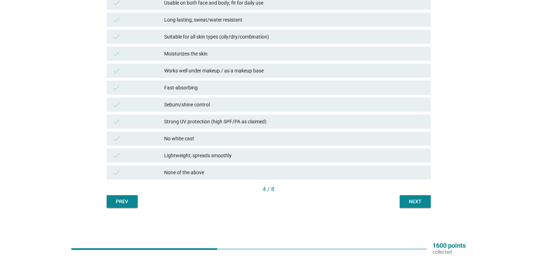
click at [425, 189] on div "4 / 8" at bounding box center [269, 189] width 324 height 8
click at [421, 201] on div "Next" at bounding box center [415, 201] width 20 height 7
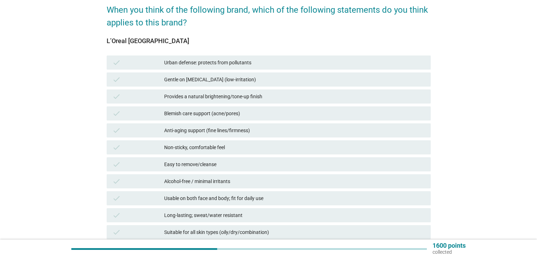
scroll to position [0, 0]
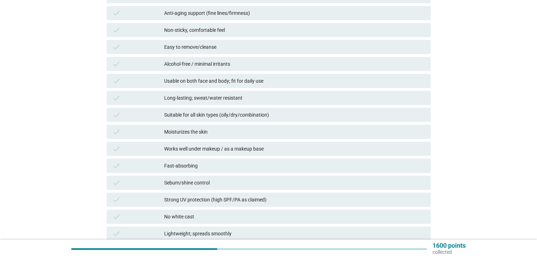
drag, startPoint x: 237, startPoint y: 150, endPoint x: 220, endPoint y: 99, distance: 53.7
click at [237, 149] on div "Works well under makeup / as a makeup base" at bounding box center [294, 148] width 261 height 8
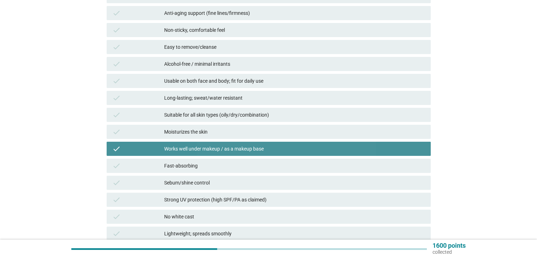
drag, startPoint x: 220, startPoint y: 99, endPoint x: 222, endPoint y: 64, distance: 35.4
click at [220, 98] on div "Long-lasting; sweat/water resistant" at bounding box center [294, 98] width 261 height 8
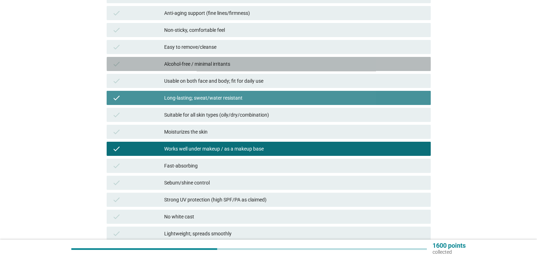
click at [222, 61] on div "Alcohol-free / minimal irritants" at bounding box center [294, 64] width 261 height 8
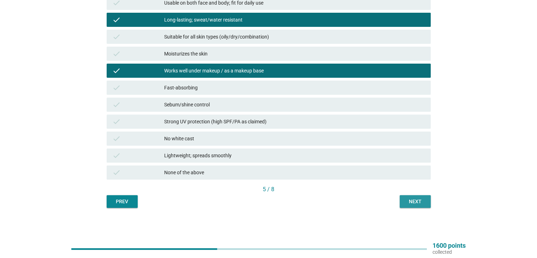
click at [427, 199] on button "Next" at bounding box center [415, 201] width 31 height 13
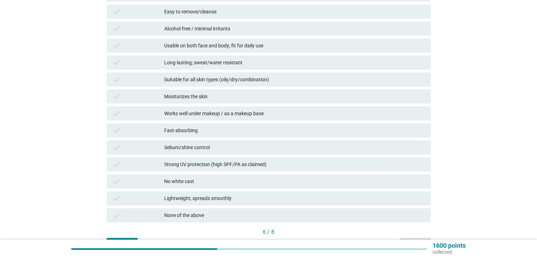
drag, startPoint x: 241, startPoint y: 212, endPoint x: 215, endPoint y: 110, distance: 105.8
click at [240, 207] on div "check None of the above" at bounding box center [268, 215] width 327 height 17
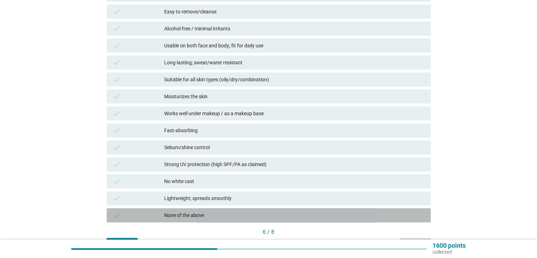
drag, startPoint x: 215, startPoint y: 103, endPoint x: 216, endPoint y: 92, distance: 11.7
click at [216, 102] on div "check Moisturizes the skin" at bounding box center [268, 96] width 327 height 17
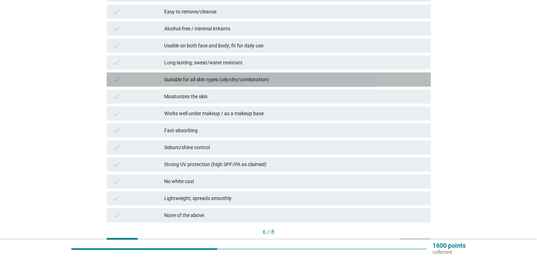
drag, startPoint x: 219, startPoint y: 84, endPoint x: 219, endPoint y: 96, distance: 12.7
click at [219, 84] on div "check Suitable for all skin types (oily/dry/combination)" at bounding box center [269, 79] width 324 height 14
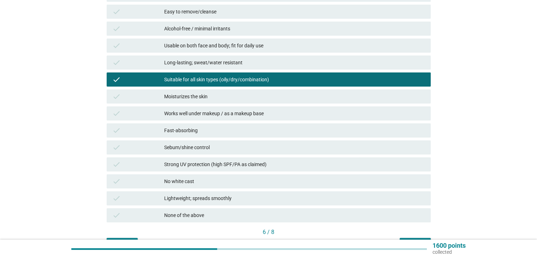
click at [211, 135] on div "check Fast-absorbing" at bounding box center [269, 130] width 324 height 14
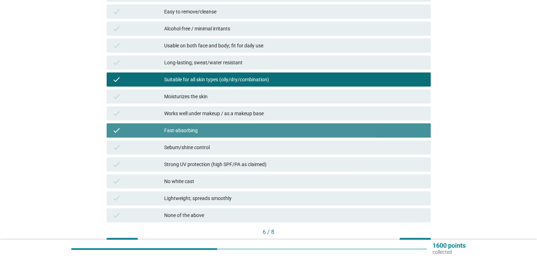
click at [196, 167] on div "Strong UV protection (high SPF/PA as claimed)" at bounding box center [294, 164] width 261 height 8
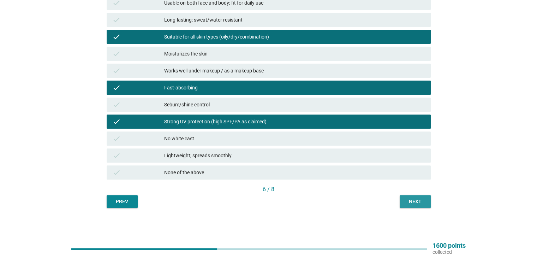
click at [430, 202] on button "Next" at bounding box center [415, 201] width 31 height 13
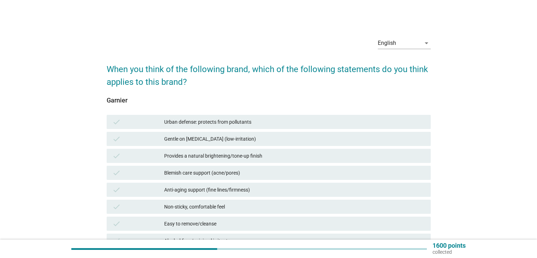
click at [247, 217] on div "check Easy to remove/cleanse" at bounding box center [269, 223] width 324 height 14
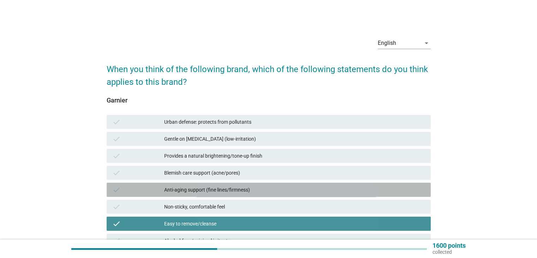
click at [249, 188] on div "Anti-aging support (fine lines/firmness)" at bounding box center [294, 189] width 261 height 8
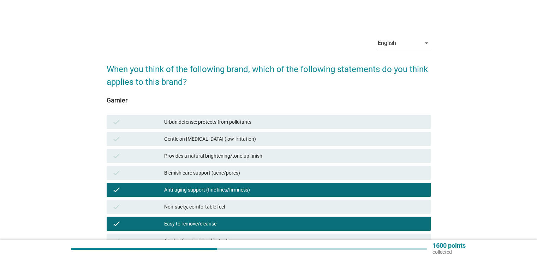
click at [273, 143] on div "check Gentle on [MEDICAL_DATA] (low-irritation)" at bounding box center [269, 139] width 324 height 14
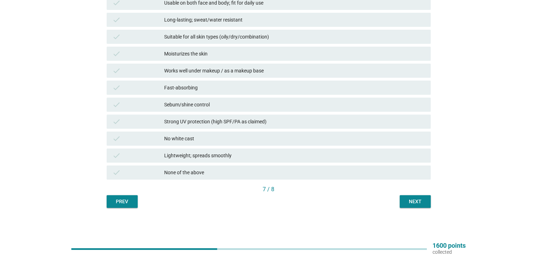
click at [415, 196] on button "Next" at bounding box center [415, 201] width 31 height 13
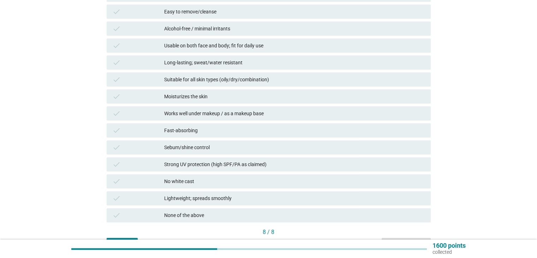
click at [228, 135] on div "check Fast-absorbing" at bounding box center [269, 130] width 324 height 14
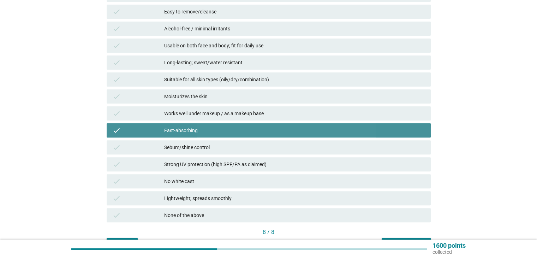
drag, startPoint x: 219, startPoint y: 91, endPoint x: 216, endPoint y: 77, distance: 13.6
click at [219, 88] on div "check Moisturizes the skin" at bounding box center [268, 96] width 327 height 17
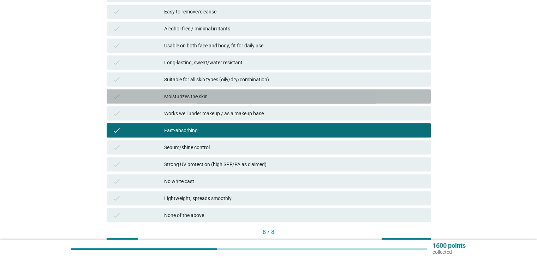
click at [214, 56] on div "check Long-lasting; sweat/water resistant" at bounding box center [269, 62] width 324 height 14
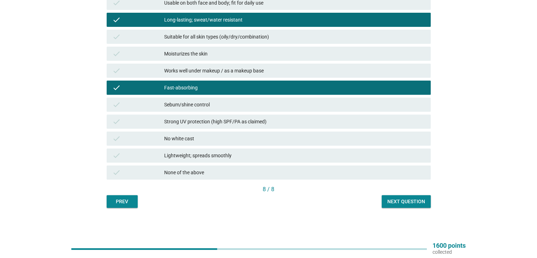
click at [299, 38] on div "Suitable for all skin types (oily/dry/combination)" at bounding box center [294, 36] width 261 height 8
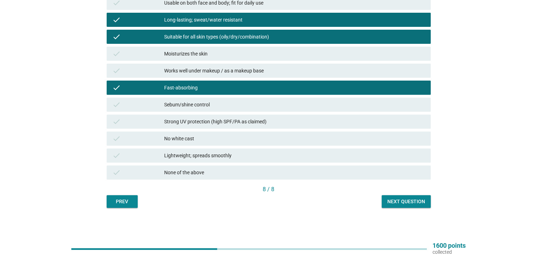
click at [398, 192] on div "8 / 8" at bounding box center [269, 189] width 324 height 8
click at [400, 200] on div "Next question" at bounding box center [406, 201] width 38 height 7
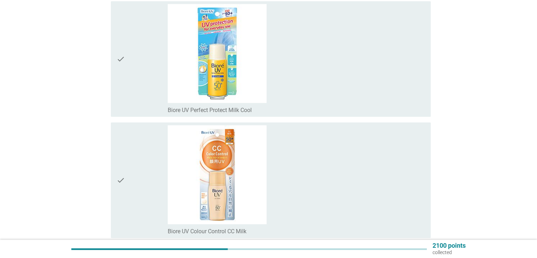
click at [120, 57] on icon "check" at bounding box center [121, 59] width 8 height 110
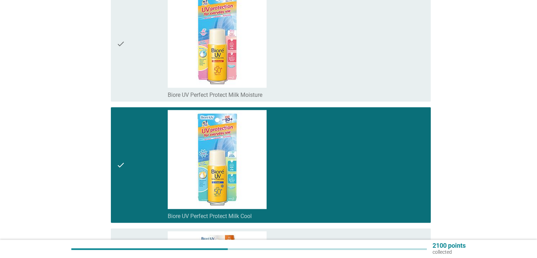
click at [114, 37] on div "check check_box_outline_blank Biore UV Perfect Protect Milk Moisture" at bounding box center [271, 43] width 320 height 115
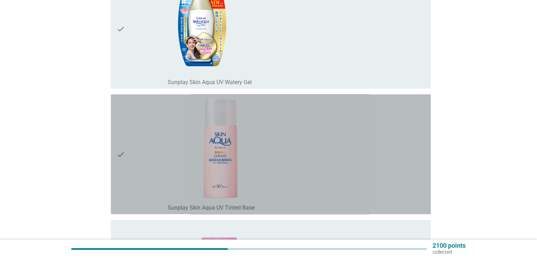
click at [121, 147] on icon "check" at bounding box center [121, 154] width 8 height 114
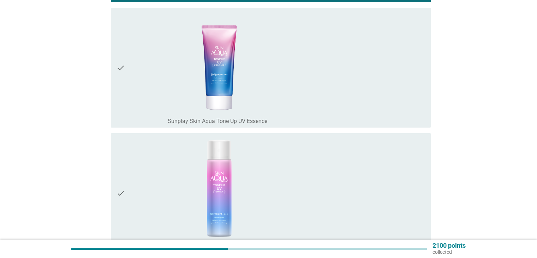
click at [121, 61] on icon "check" at bounding box center [121, 68] width 8 height 114
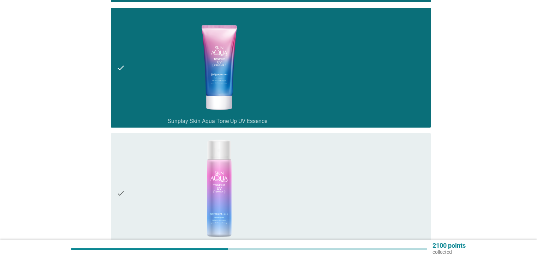
click at [117, 175] on icon "check" at bounding box center [121, 193] width 8 height 114
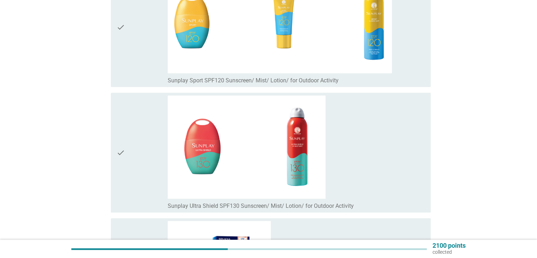
click at [115, 142] on div "check check_box_outline_blank Sunplay Ultra Shield SPF130 Sunscreen/ Mist/ Loti…" at bounding box center [271, 153] width 320 height 120
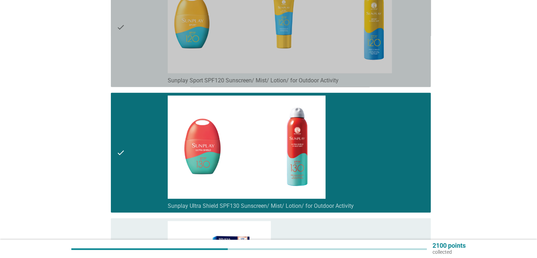
click at [119, 23] on icon "check" at bounding box center [121, 27] width 8 height 114
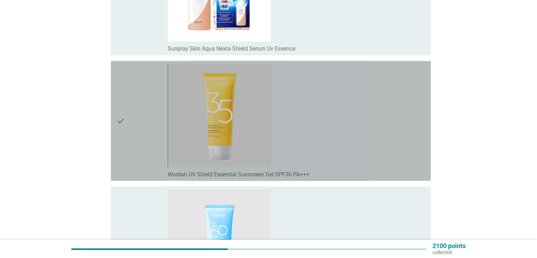
click at [128, 119] on div "check" at bounding box center [143, 121] width 52 height 114
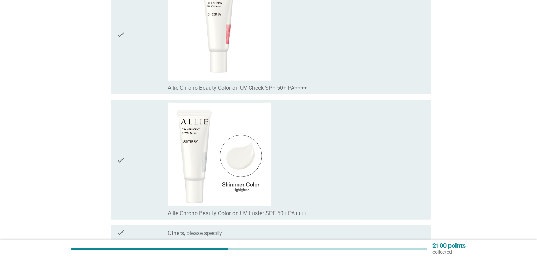
scroll to position [7299, 0]
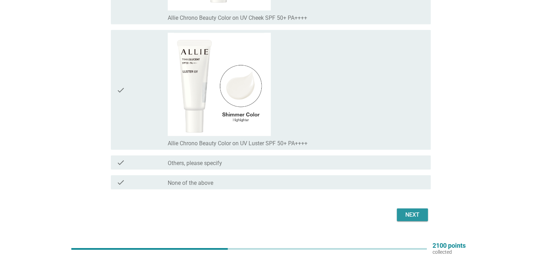
click at [410, 210] on div "Next" at bounding box center [413, 214] width 20 height 8
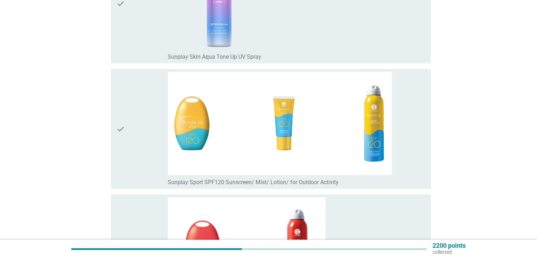
scroll to position [777, 0]
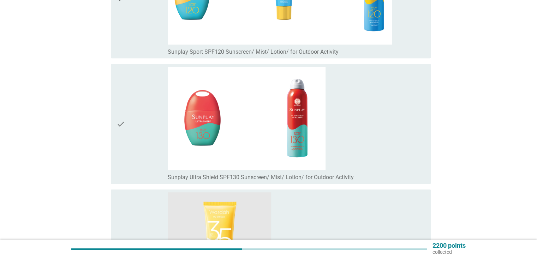
click at [117, 120] on icon "check" at bounding box center [121, 124] width 8 height 114
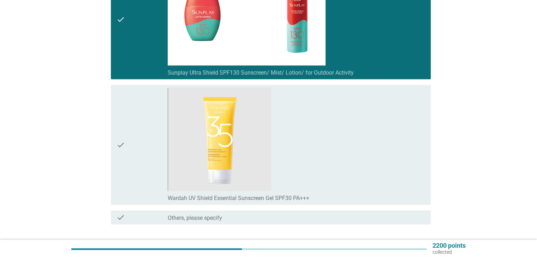
scroll to position [930, 0]
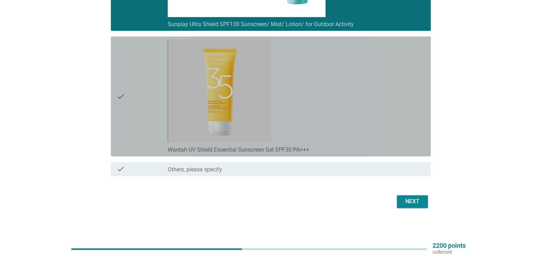
click at [113, 94] on div "check check_box_outline_blank Wardah UV Shield Essential Sunscreen Gel SPF30 PA…" at bounding box center [271, 96] width 320 height 120
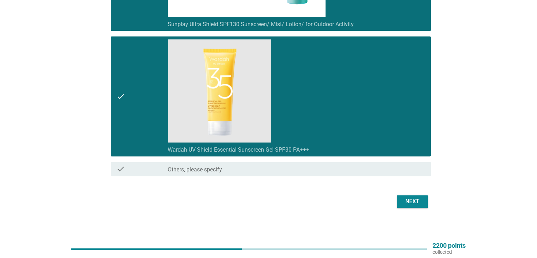
click at [418, 195] on button "Next" at bounding box center [412, 201] width 31 height 13
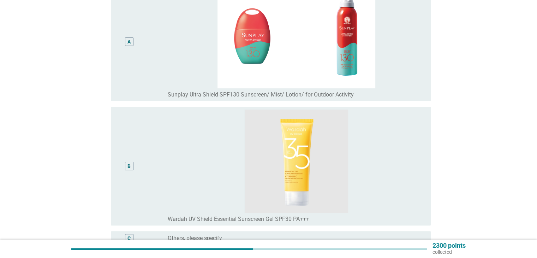
scroll to position [177, 0]
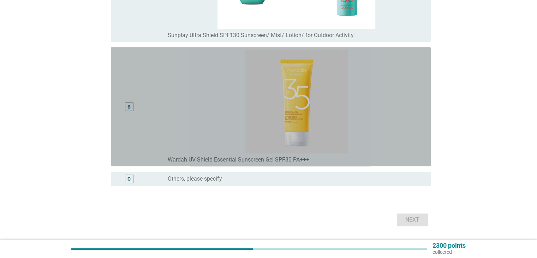
click at [133, 123] on div "B" at bounding box center [130, 106] width 26 height 113
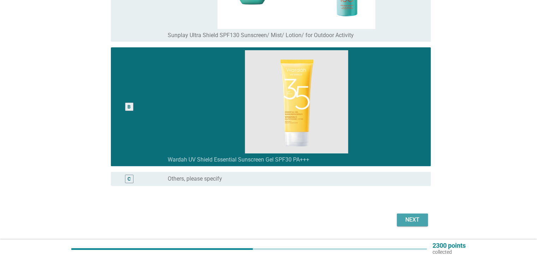
click at [405, 215] on div "Next" at bounding box center [413, 219] width 20 height 8
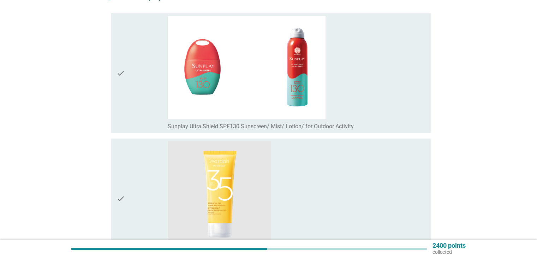
scroll to position [188, 0]
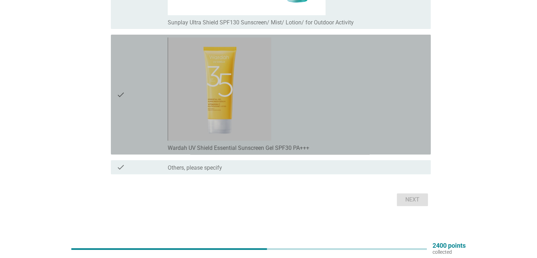
click at [120, 111] on icon "check" at bounding box center [121, 94] width 8 height 114
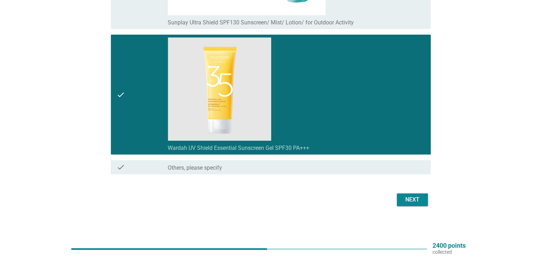
click at [420, 200] on div "Next" at bounding box center [413, 199] width 20 height 8
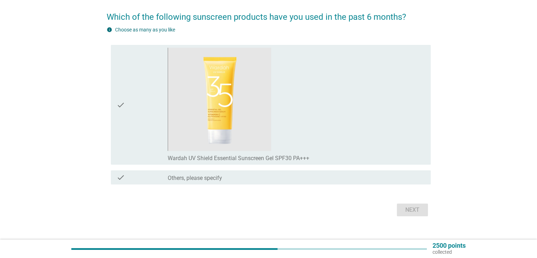
scroll to position [62, 0]
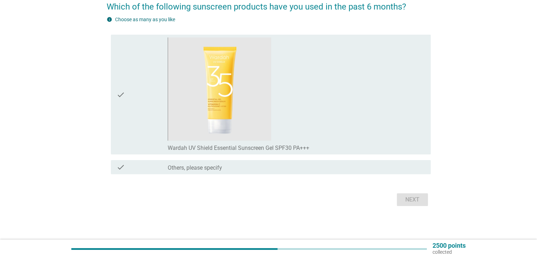
click at [145, 136] on div "check" at bounding box center [143, 94] width 52 height 114
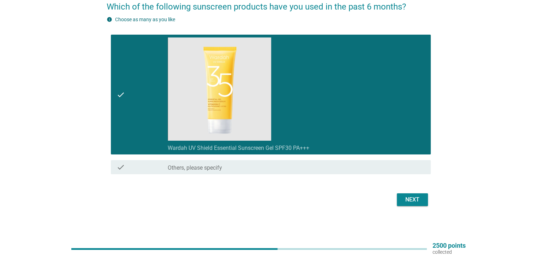
click at [408, 197] on div "Next" at bounding box center [413, 199] width 20 height 8
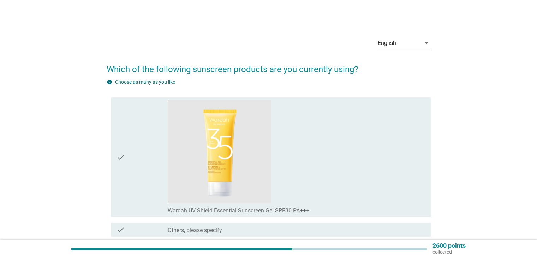
click at [158, 178] on div "check" at bounding box center [143, 157] width 52 height 114
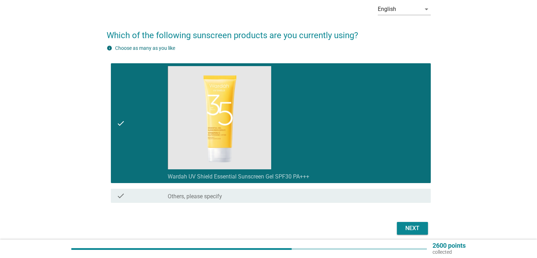
scroll to position [62, 0]
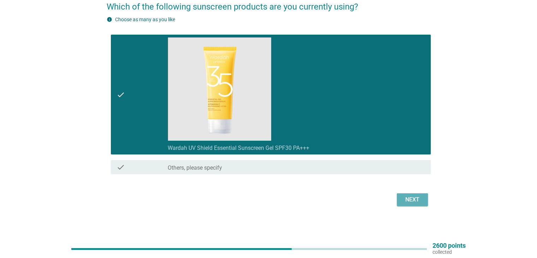
click at [420, 204] on button "Next" at bounding box center [412, 199] width 31 height 13
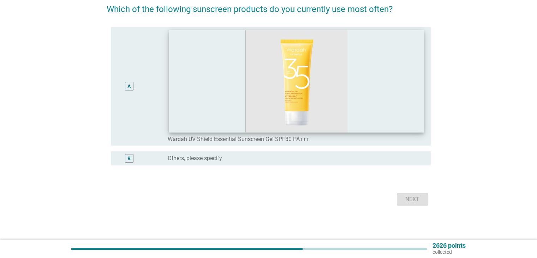
scroll to position [0, 0]
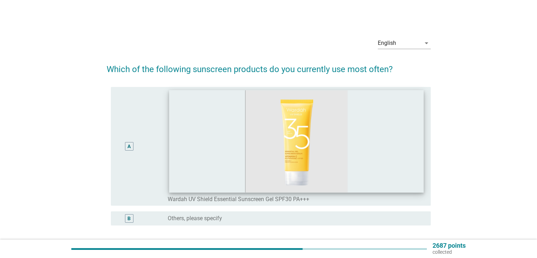
click at [168, 153] on div "radio_button_unchecked Wardah UV Shield Essential Sunscreen Gel SPF30 PA+++" at bounding box center [296, 146] width 257 height 113
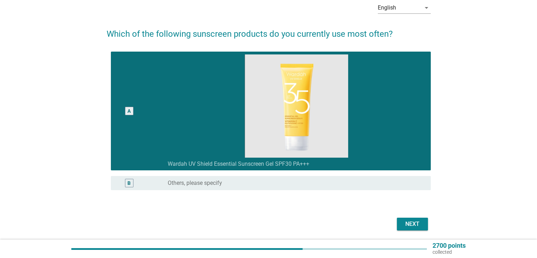
scroll to position [60, 0]
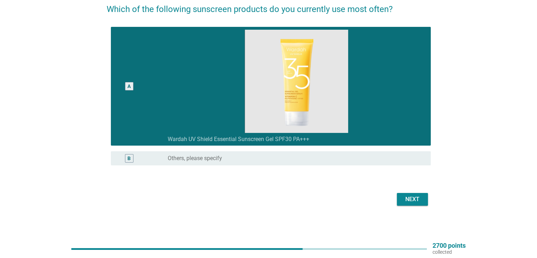
click at [413, 200] on div "Next" at bounding box center [413, 199] width 20 height 8
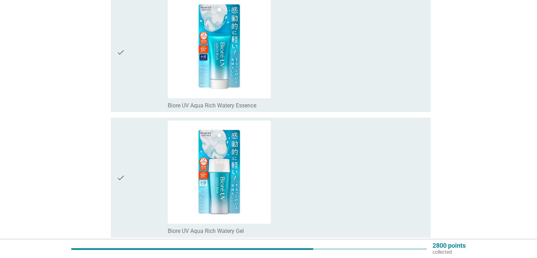
scroll to position [141, 0]
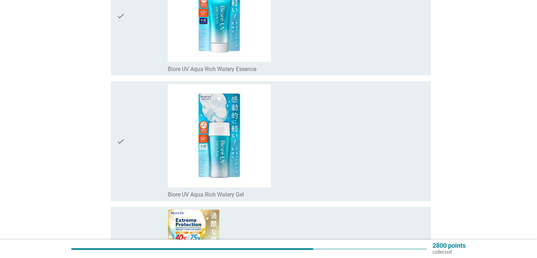
click at [119, 45] on icon "check" at bounding box center [121, 16] width 8 height 114
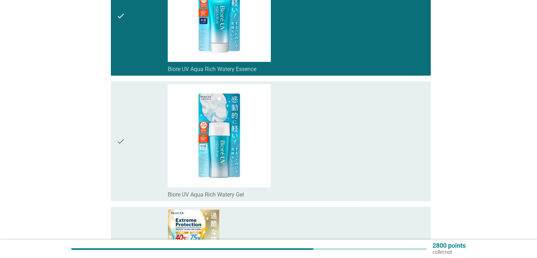
click at [123, 133] on icon "check" at bounding box center [121, 141] width 8 height 114
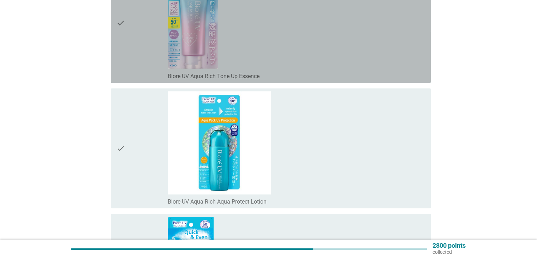
click at [114, 52] on div "check check_box_outline_blank Biore UV Aqua Rich Tone Up Essence" at bounding box center [271, 23] width 320 height 120
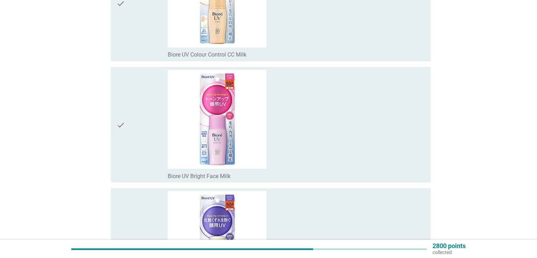
click at [137, 106] on div "check" at bounding box center [143, 125] width 52 height 110
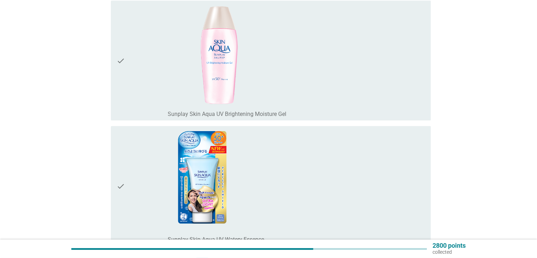
click at [128, 67] on div "check" at bounding box center [143, 61] width 52 height 114
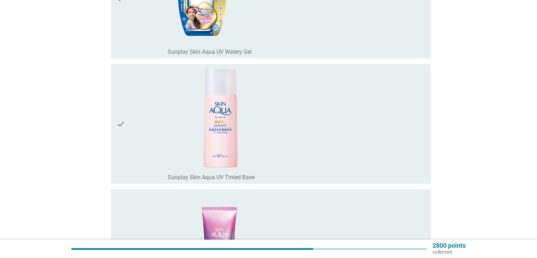
scroll to position [2578, 0]
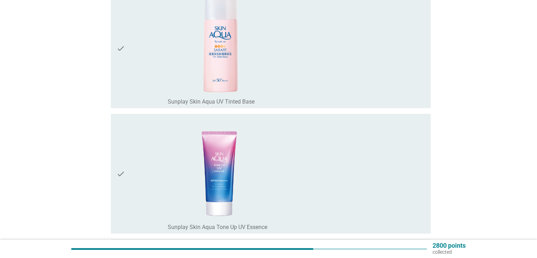
click at [118, 74] on icon "check" at bounding box center [121, 48] width 8 height 114
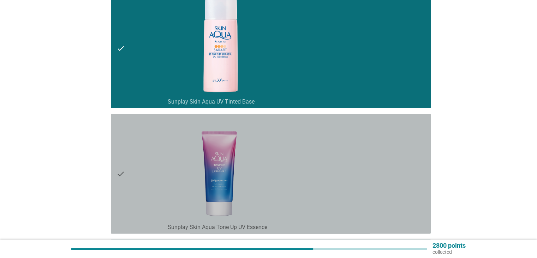
click at [136, 145] on div "check" at bounding box center [143, 174] width 52 height 114
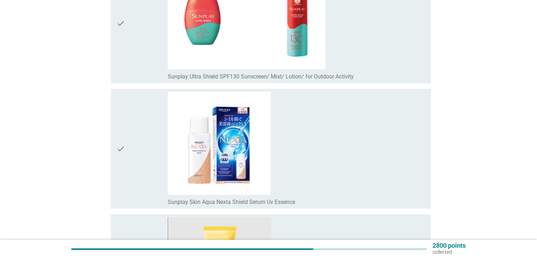
scroll to position [3849, 0]
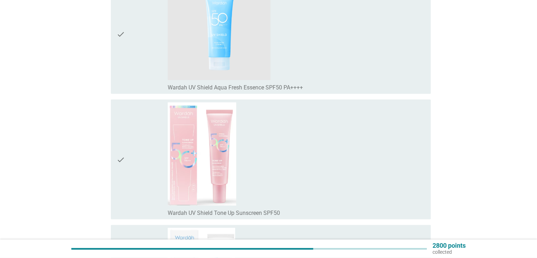
click at [133, 159] on div "check" at bounding box center [143, 159] width 52 height 114
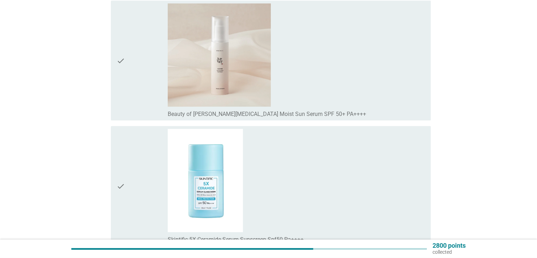
click at [137, 65] on div "check" at bounding box center [143, 61] width 52 height 114
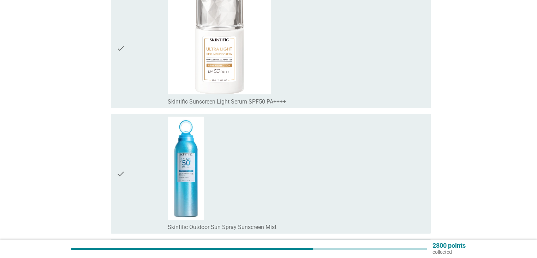
click at [157, 43] on div "check" at bounding box center [143, 48] width 52 height 114
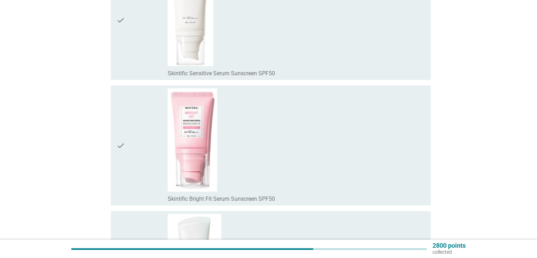
click at [159, 131] on div "check" at bounding box center [143, 145] width 52 height 114
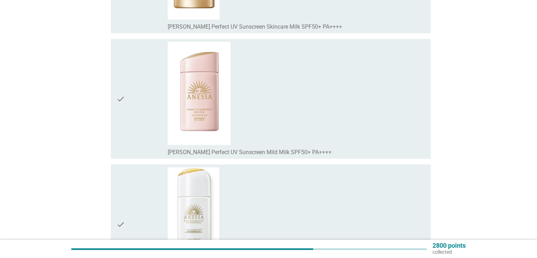
scroll to position [6250, 0]
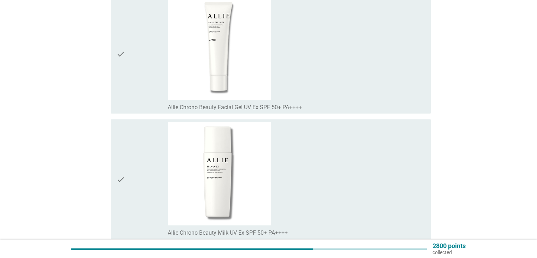
click at [125, 152] on div "check" at bounding box center [143, 179] width 52 height 114
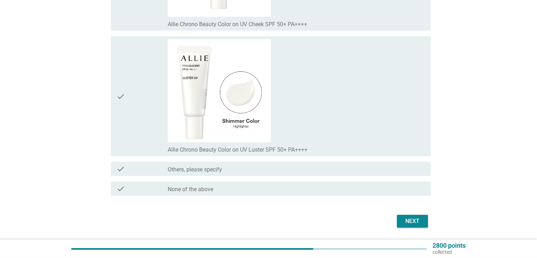
scroll to position [7299, 0]
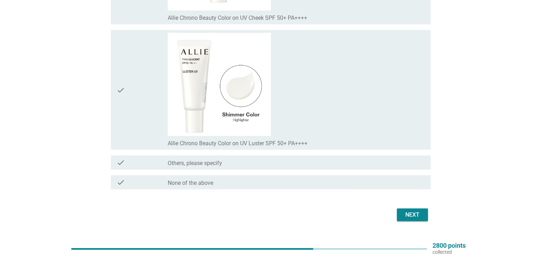
click at [411, 210] on div "Next" at bounding box center [413, 214] width 20 height 8
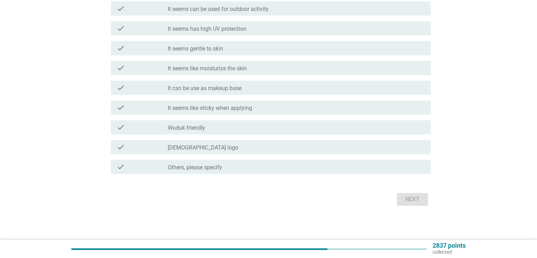
scroll to position [0, 0]
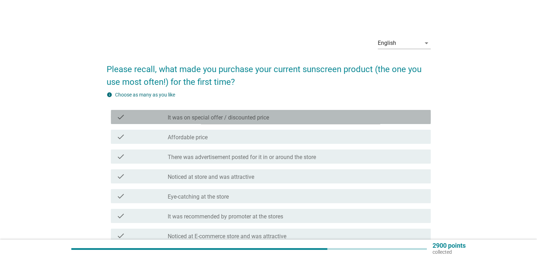
click at [170, 122] on div "check check_box_outline_blank It was on special offer / discounted price" at bounding box center [271, 117] width 320 height 14
click at [180, 160] on label "There was advertisement posted for it in or around the store" at bounding box center [242, 157] width 148 height 7
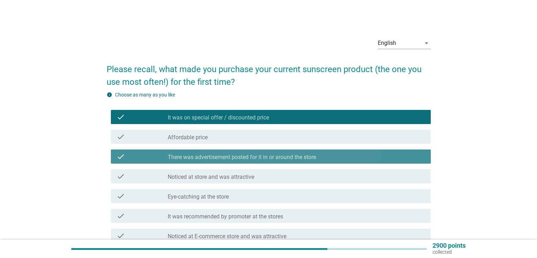
click at [188, 195] on label "Eye-catching at the store" at bounding box center [198, 196] width 61 height 7
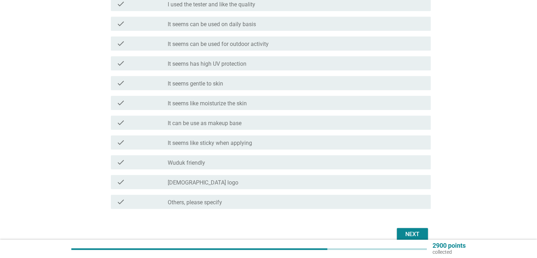
scroll to position [777, 0]
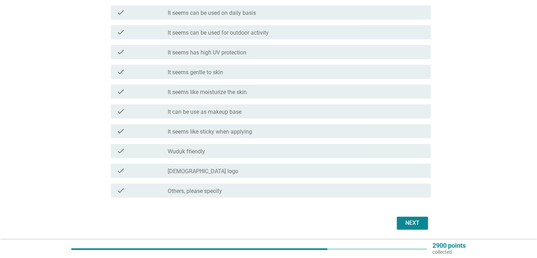
click at [240, 106] on div "check check_box_outline_blank It can be use as makeup base" at bounding box center [271, 111] width 320 height 14
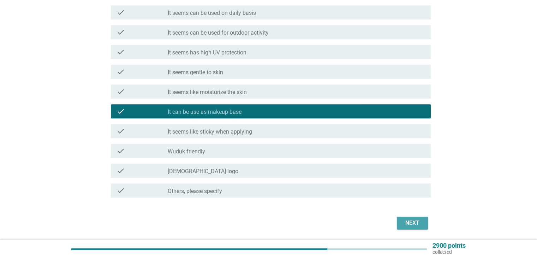
click at [408, 218] on button "Next" at bounding box center [412, 222] width 31 height 13
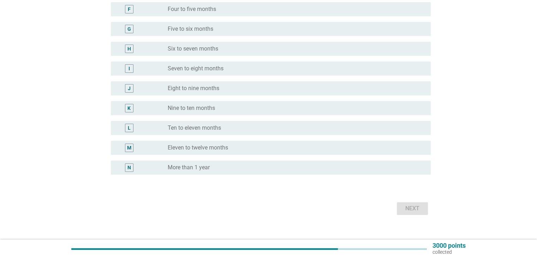
scroll to position [205, 0]
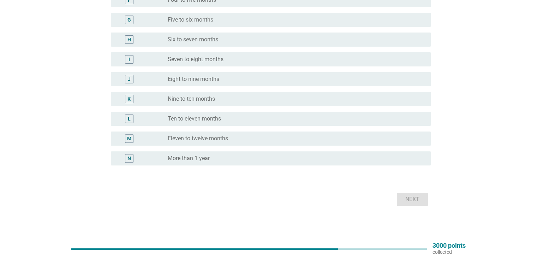
click at [232, 167] on div "N radio_button_unchecked More than 1 year" at bounding box center [269, 158] width 324 height 20
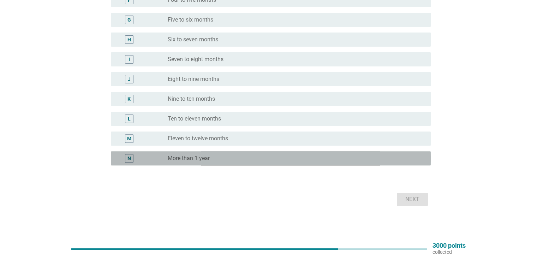
click at [242, 161] on div "radio_button_unchecked More than 1 year" at bounding box center [293, 158] width 251 height 7
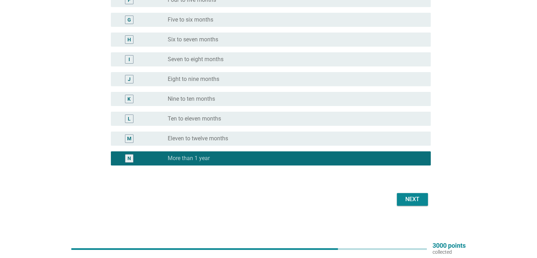
click at [404, 198] on div "Next" at bounding box center [413, 199] width 20 height 8
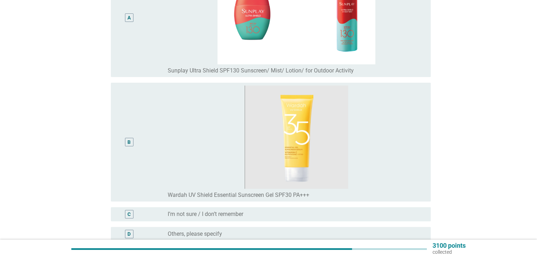
click at [141, 133] on div "B" at bounding box center [130, 141] width 26 height 113
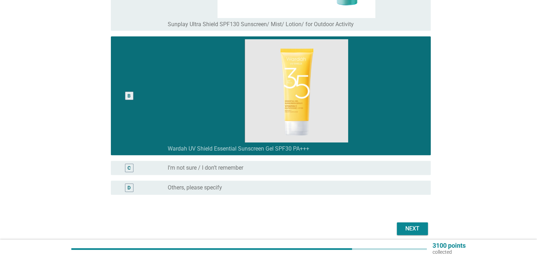
scroll to position [217, 0]
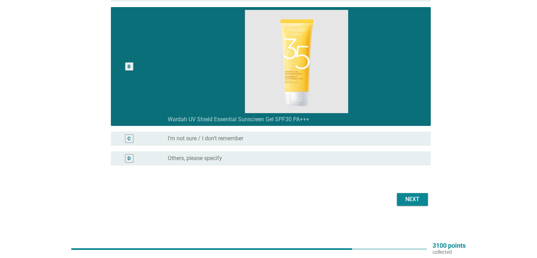
drag, startPoint x: 420, startPoint y: 186, endPoint x: 413, endPoint y: 199, distance: 15.3
click at [419, 187] on form "What is the product that you used most often prior/before your current most oft…" at bounding box center [269, 23] width 324 height 369
click at [413, 201] on div "Next" at bounding box center [413, 199] width 20 height 8
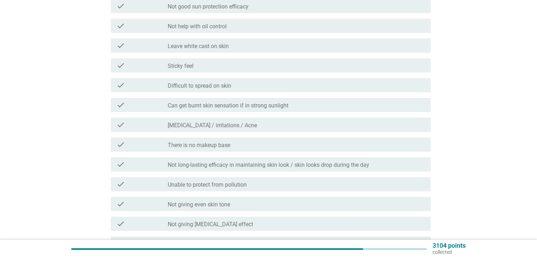
scroll to position [0, 0]
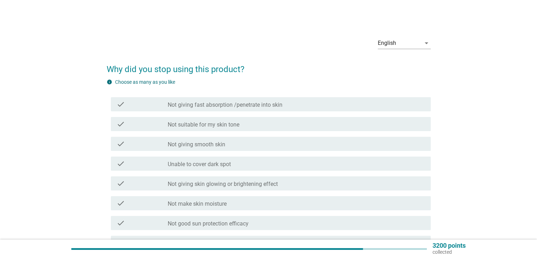
click at [154, 138] on div "check check_box_outline_blank Not giving smooth skin" at bounding box center [271, 144] width 320 height 14
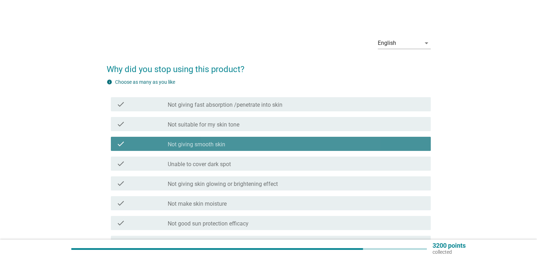
drag, startPoint x: 193, startPoint y: 209, endPoint x: 203, endPoint y: 225, distance: 18.6
click at [193, 210] on div "check check_box_outline_blank Not make skin moisture" at bounding box center [271, 203] width 320 height 14
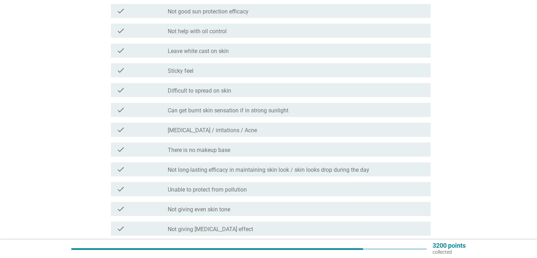
click at [214, 168] on label "Not long-lasting efficacy in maintaining skin look / skin looks drop during the…" at bounding box center [269, 169] width 202 height 7
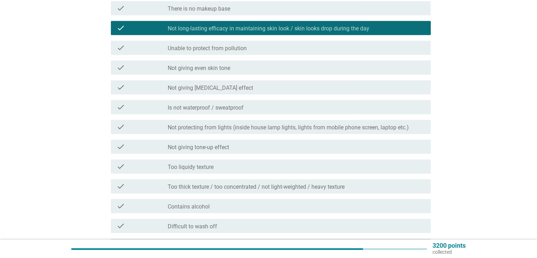
click at [397, 210] on div "check check_box_outline_blank Contains alcohol" at bounding box center [271, 206] width 320 height 14
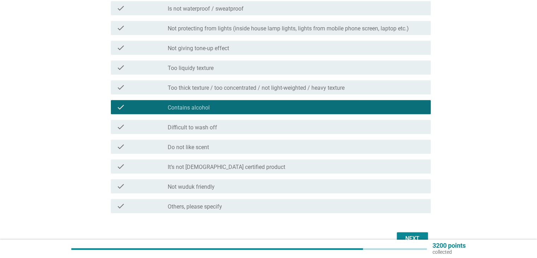
scroll to position [491, 0]
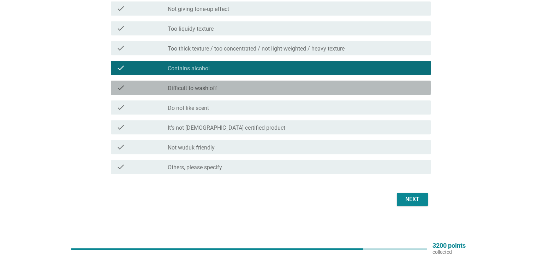
click at [301, 87] on div "check_box_outline_blank Difficult to wash off" at bounding box center [296, 87] width 257 height 8
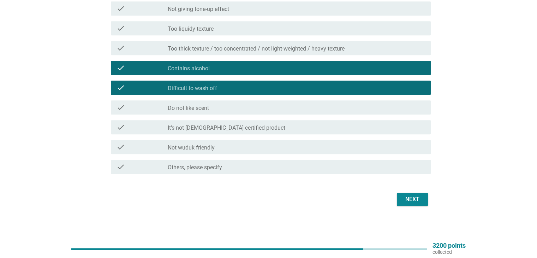
click at [293, 70] on div "check_box_outline_blank Contains alcohol" at bounding box center [296, 68] width 257 height 8
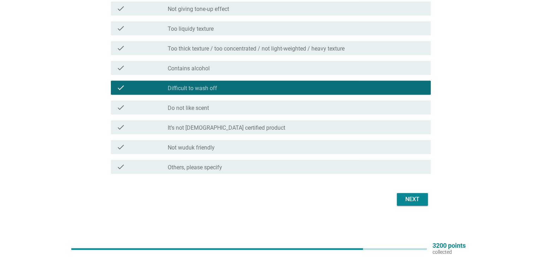
click at [282, 103] on div "check_box_outline_blank Do not like scent" at bounding box center [296, 107] width 257 height 8
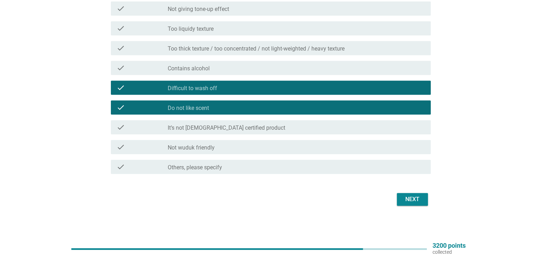
click at [417, 198] on div "Next" at bounding box center [413, 199] width 20 height 8
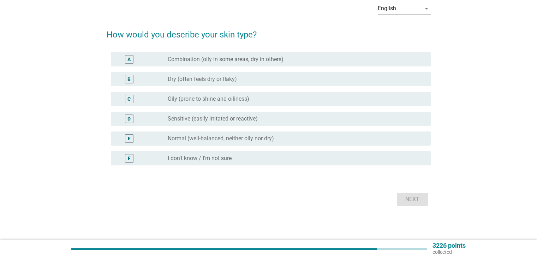
scroll to position [0, 0]
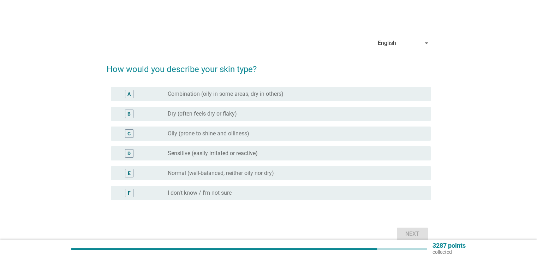
click at [218, 171] on label "Normal (well-balanced, neither oily nor dry)" at bounding box center [221, 172] width 106 height 7
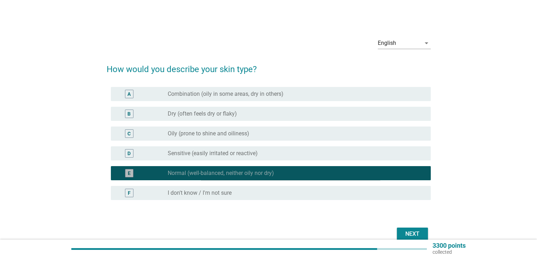
drag, startPoint x: 218, startPoint y: 124, endPoint x: 219, endPoint y: 115, distance: 9.2
click at [218, 124] on div "C radio_button_unchecked Oily (prone to shine and oiliness)" at bounding box center [269, 134] width 324 height 20
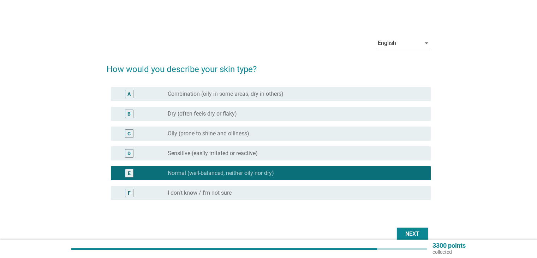
click at [226, 105] on div "B radio_button_unchecked Dry (often feels dry or flaky)" at bounding box center [269, 114] width 324 height 20
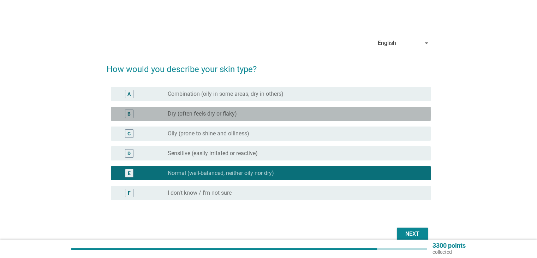
click at [233, 115] on label "Dry (often feels dry or flaky)" at bounding box center [202, 113] width 69 height 7
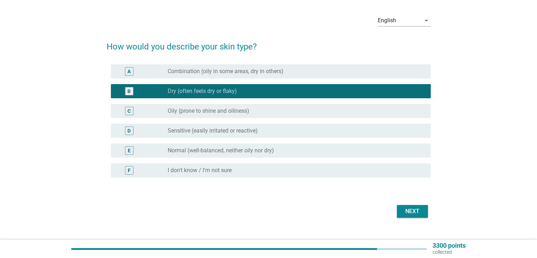
scroll to position [35, 0]
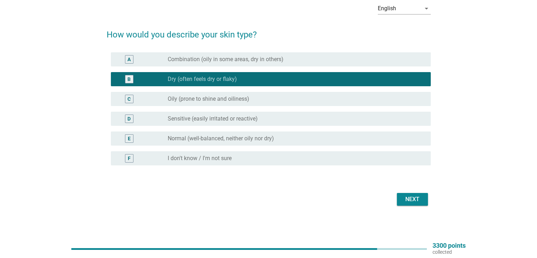
click at [415, 194] on button "Next" at bounding box center [412, 199] width 31 height 13
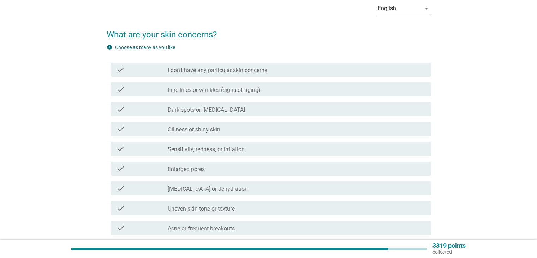
scroll to position [0, 0]
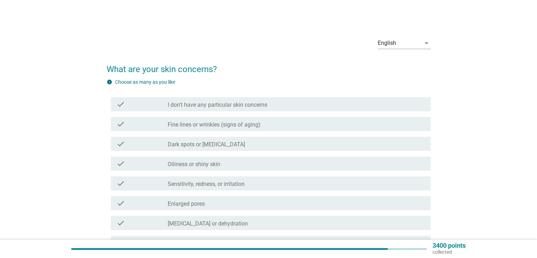
click at [258, 194] on div "check check_box_outline_blank Enlarged pores" at bounding box center [269, 203] width 324 height 20
click at [258, 154] on div "check check_box_outline_blank Oiliness or shiny skin" at bounding box center [269, 164] width 324 height 20
click at [174, 105] on label "I don't have any particular skin concerns" at bounding box center [218, 104] width 100 height 7
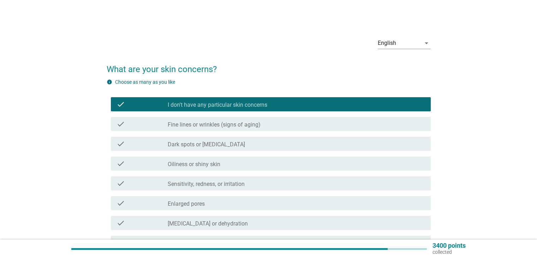
click at [184, 156] on div "check check_box_outline_blank Oiliness or shiny skin" at bounding box center [269, 164] width 324 height 20
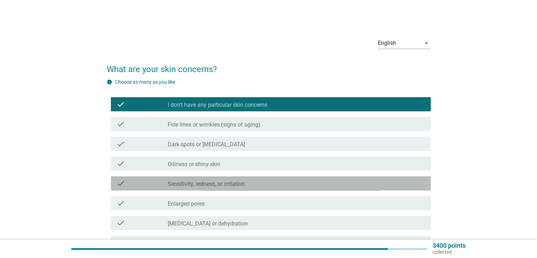
click at [185, 180] on div "check check_box_outline_blank Sensitivity, redness, or irritation" at bounding box center [271, 183] width 320 height 14
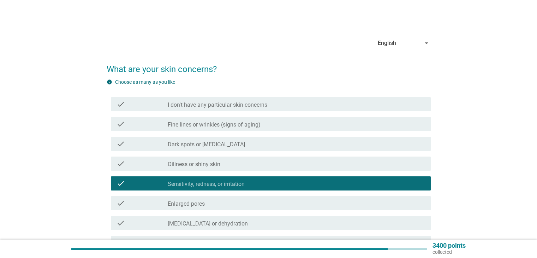
click at [184, 161] on label "Oiliness or shiny skin" at bounding box center [194, 164] width 53 height 7
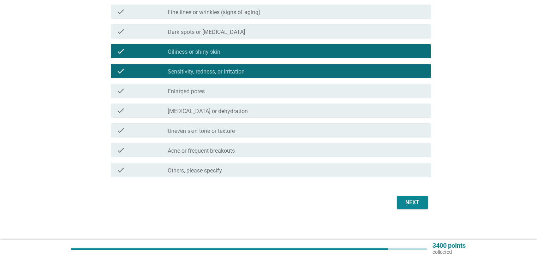
scroll to position [115, 0]
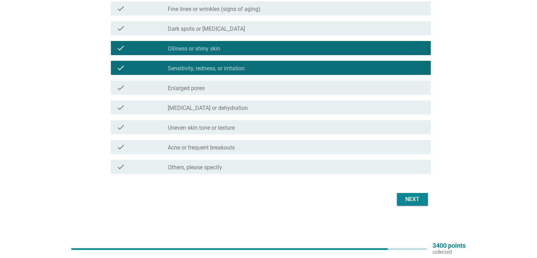
click at [406, 193] on button "Next" at bounding box center [412, 199] width 31 height 13
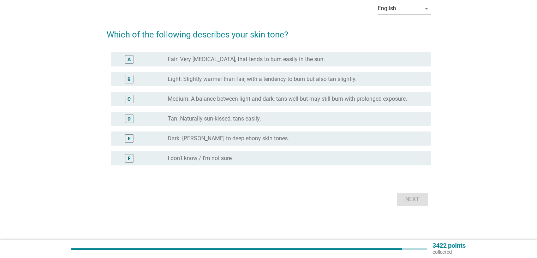
scroll to position [0, 0]
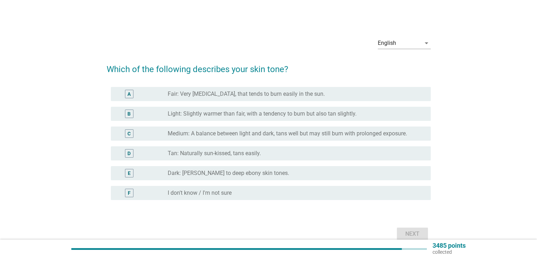
click at [220, 168] on div "E radio_button_unchecked Dark: [PERSON_NAME] to deep ebony skin tones." at bounding box center [271, 173] width 320 height 14
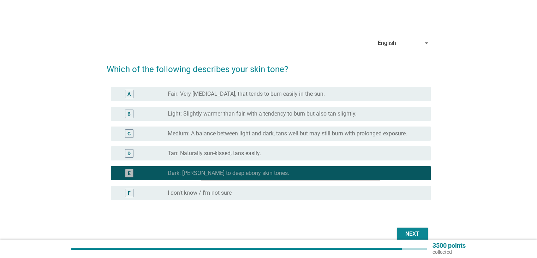
drag, startPoint x: 215, startPoint y: 132, endPoint x: 215, endPoint y: 128, distance: 4.2
click at [215, 132] on label "Medium: A balance between light and dark, tans well but may still burn with pro…" at bounding box center [287, 133] width 239 height 7
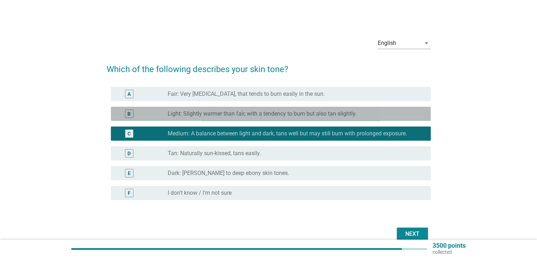
click at [217, 117] on div "radio_button_unchecked Light: Slightly warmer than fair, with a tendency to bur…" at bounding box center [296, 113] width 257 height 8
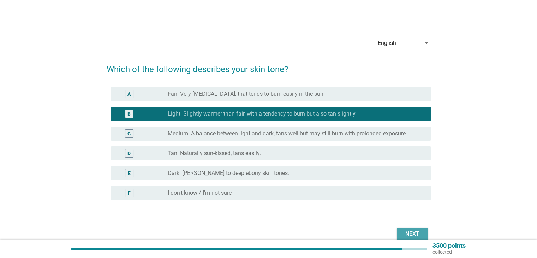
click at [407, 232] on div "Next" at bounding box center [413, 234] width 20 height 8
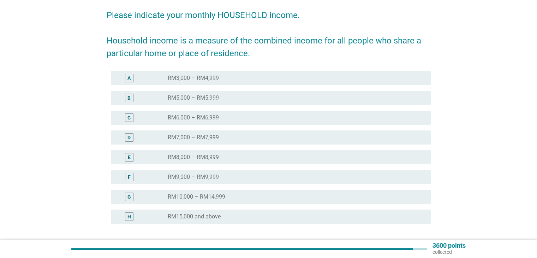
scroll to position [112, 0]
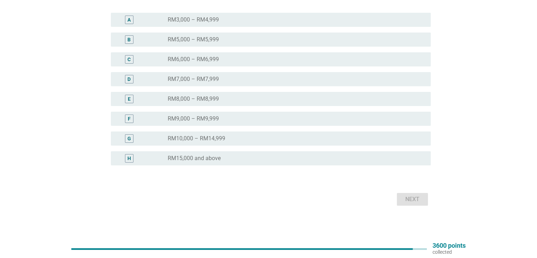
click at [212, 157] on label "RM15,000 and above" at bounding box center [194, 158] width 53 height 7
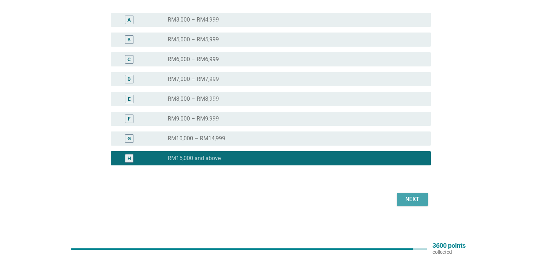
click at [410, 202] on div "Next" at bounding box center [413, 199] width 20 height 8
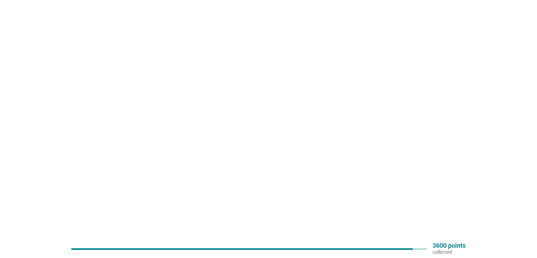
scroll to position [0, 0]
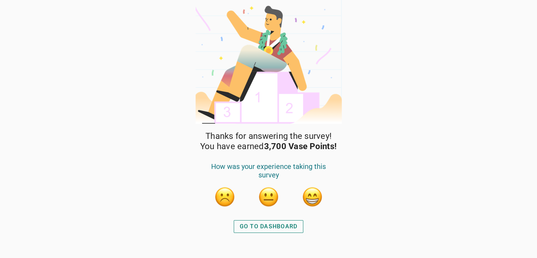
click at [285, 228] on div "GO TO DASHBOARD" at bounding box center [269, 226] width 58 height 8
